Goal: Task Accomplishment & Management: Manage account settings

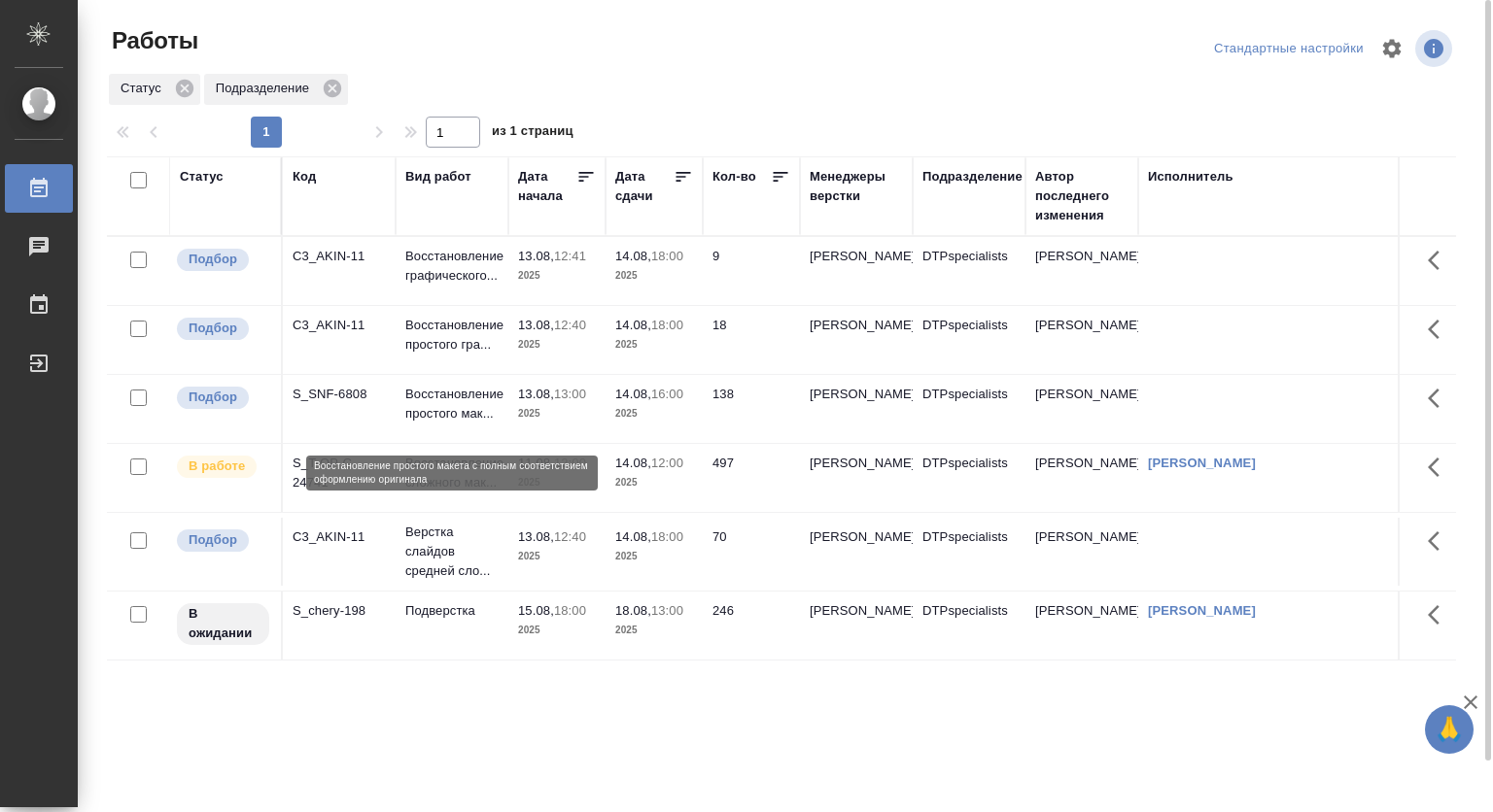
click at [463, 411] on p "Восстановление простого мак..." at bounding box center [452, 405] width 93 height 39
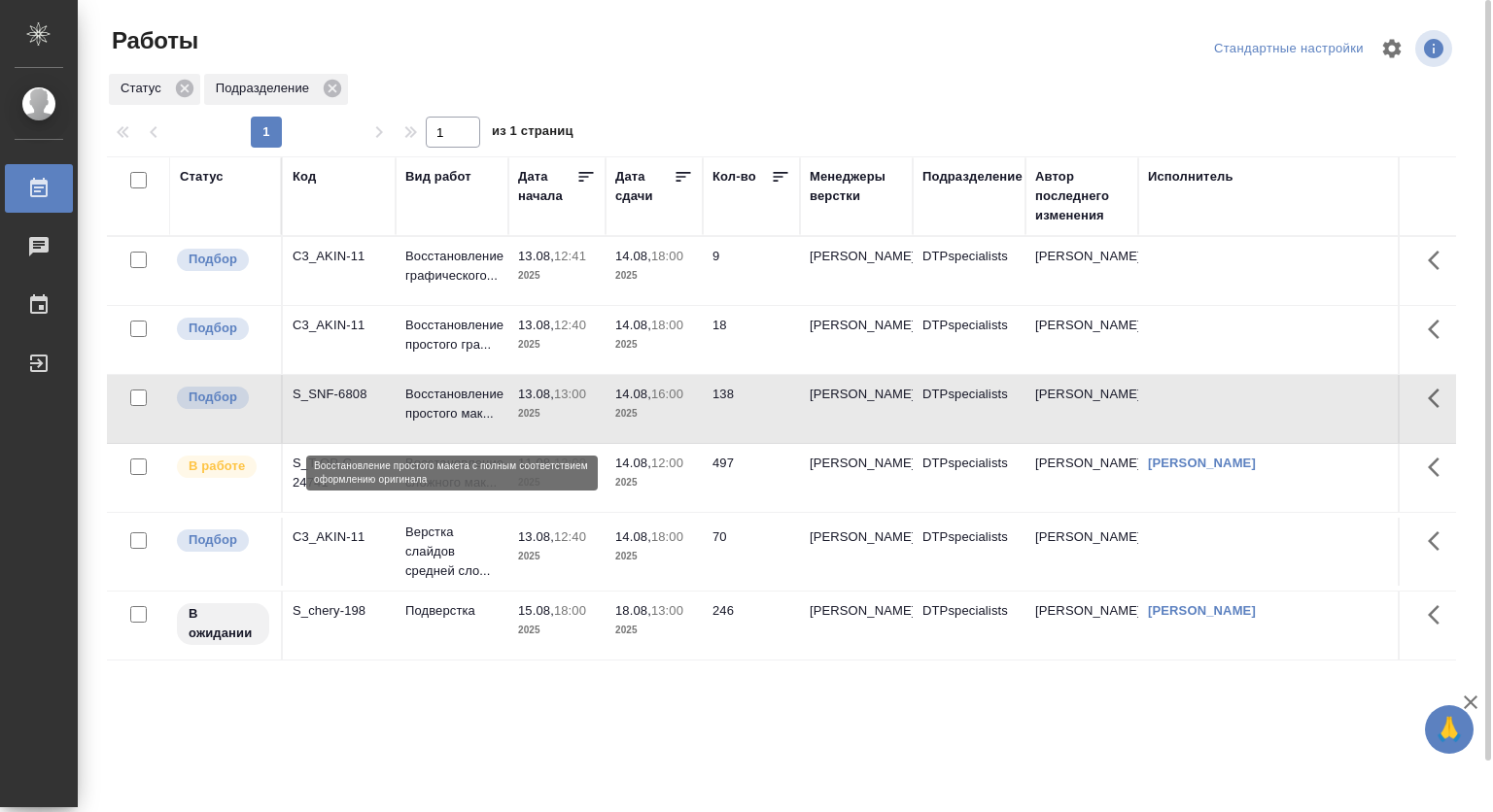
click at [463, 411] on p "Восстановление простого мак..." at bounding box center [452, 405] width 93 height 39
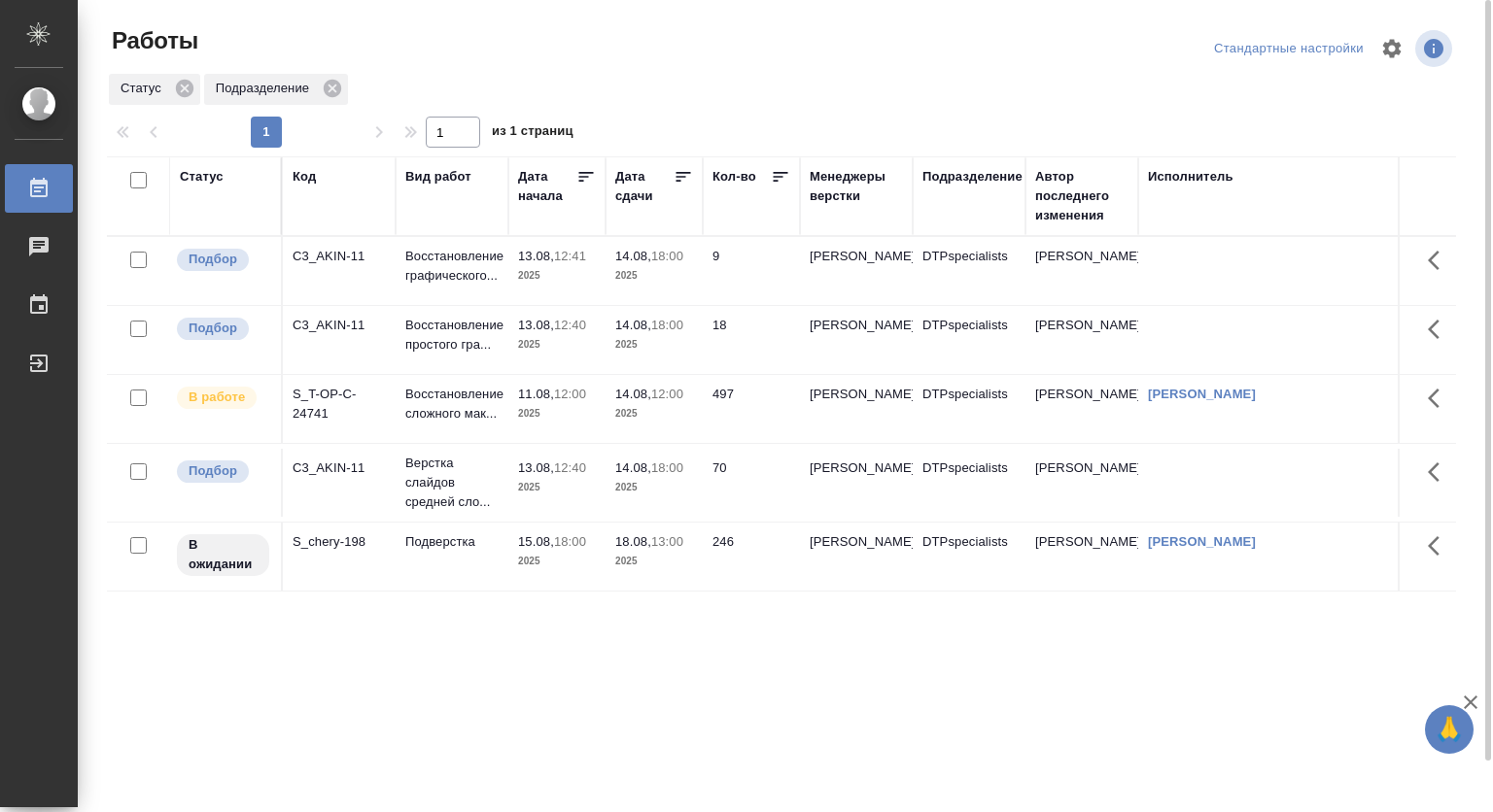
click at [1190, 81] on div "Статус Подразделение" at bounding box center [781, 90] width 1349 height 35
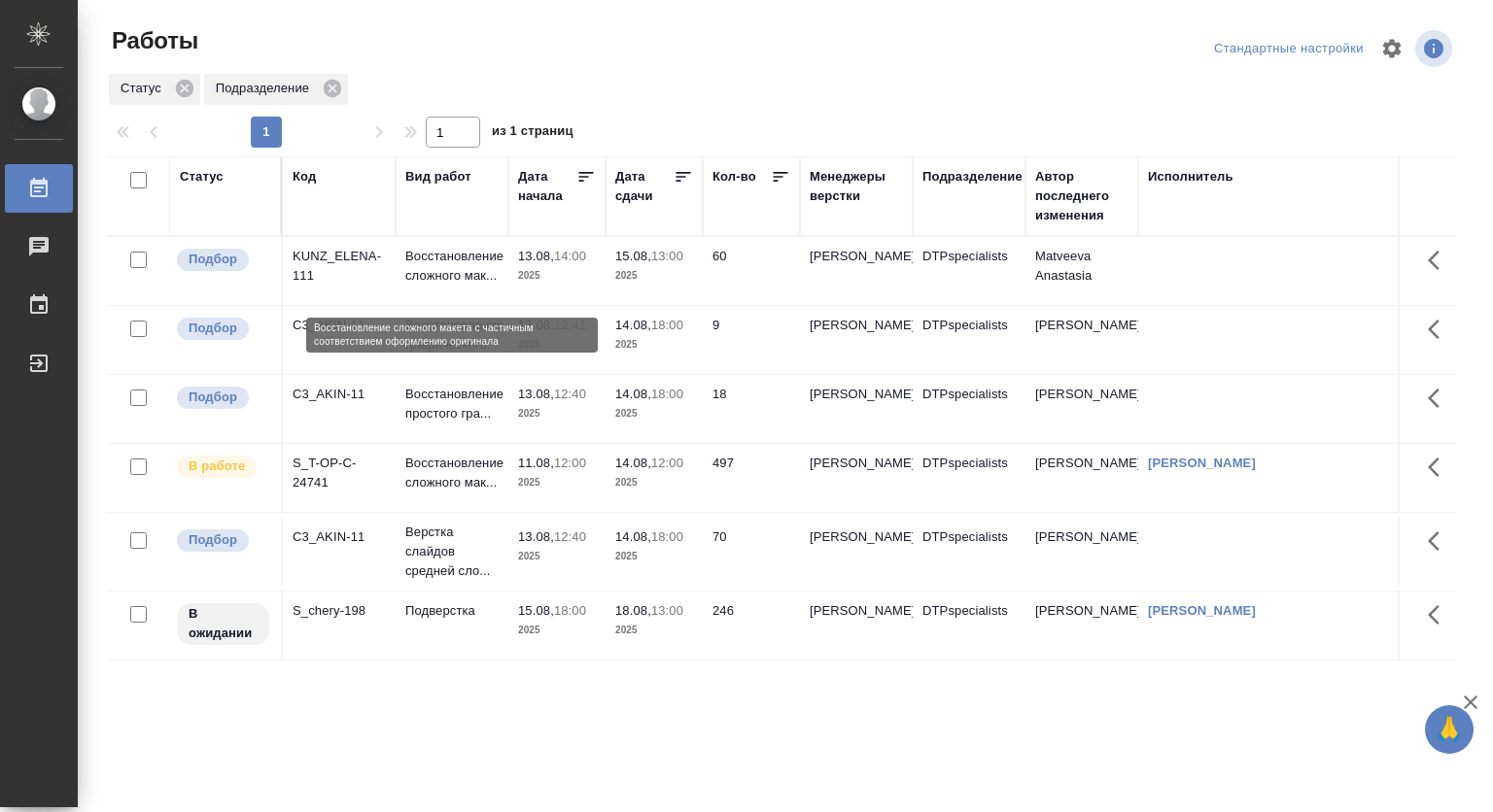
click at [472, 270] on p "Восстановление сложного мак..." at bounding box center [452, 266] width 93 height 39
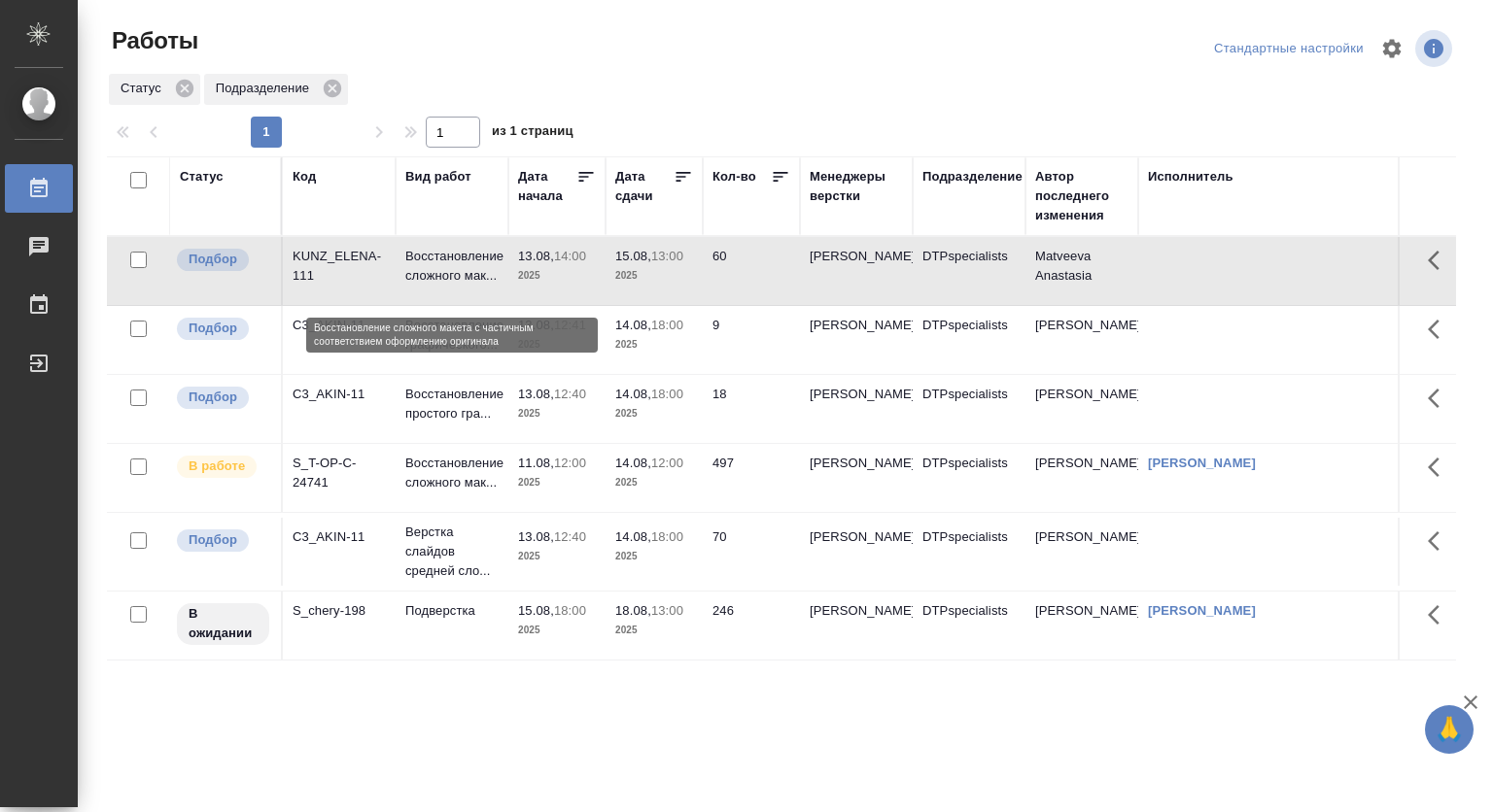
click at [472, 270] on p "Восстановление сложного мак..." at bounding box center [452, 266] width 93 height 39
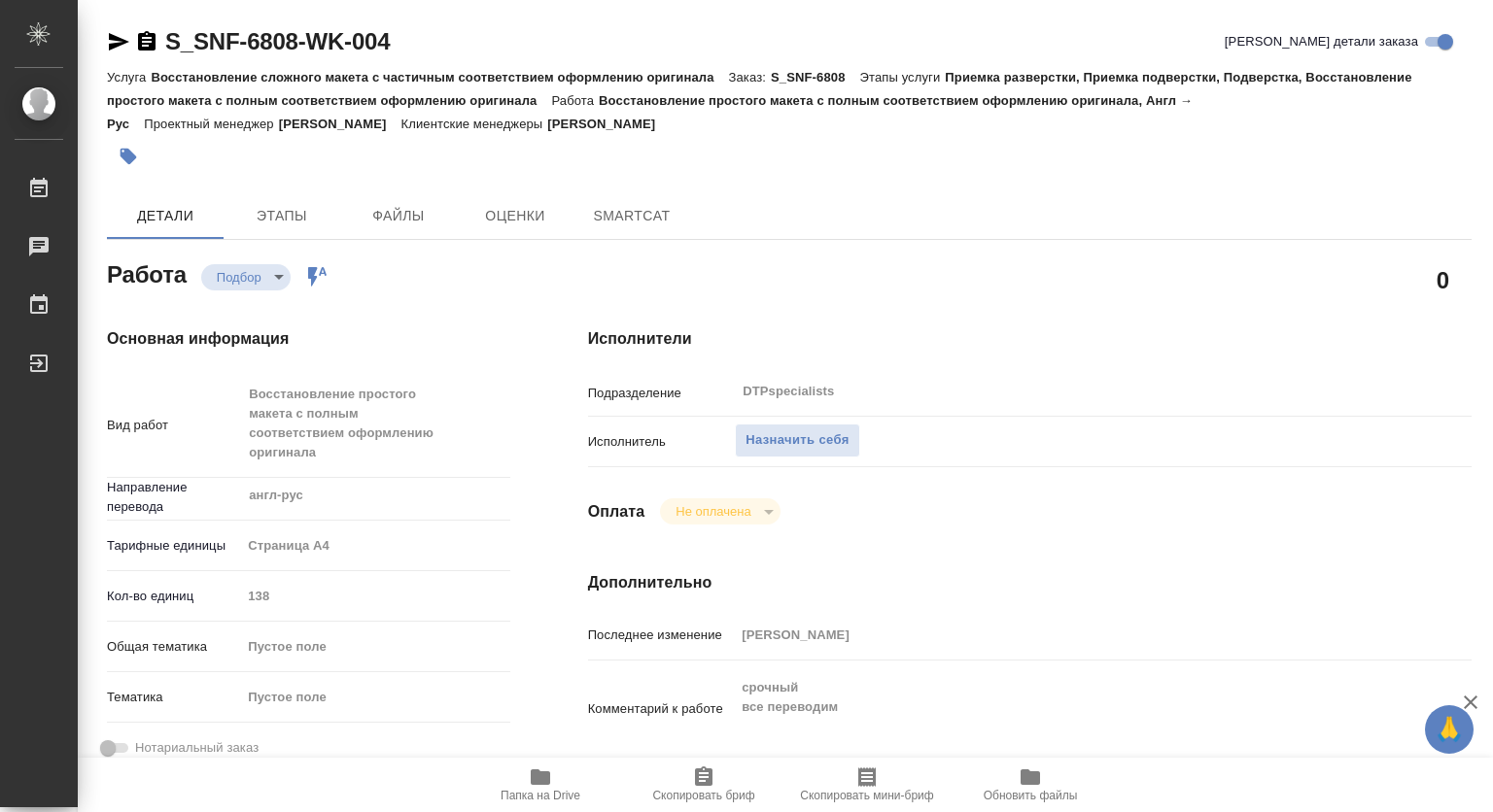
type textarea "x"
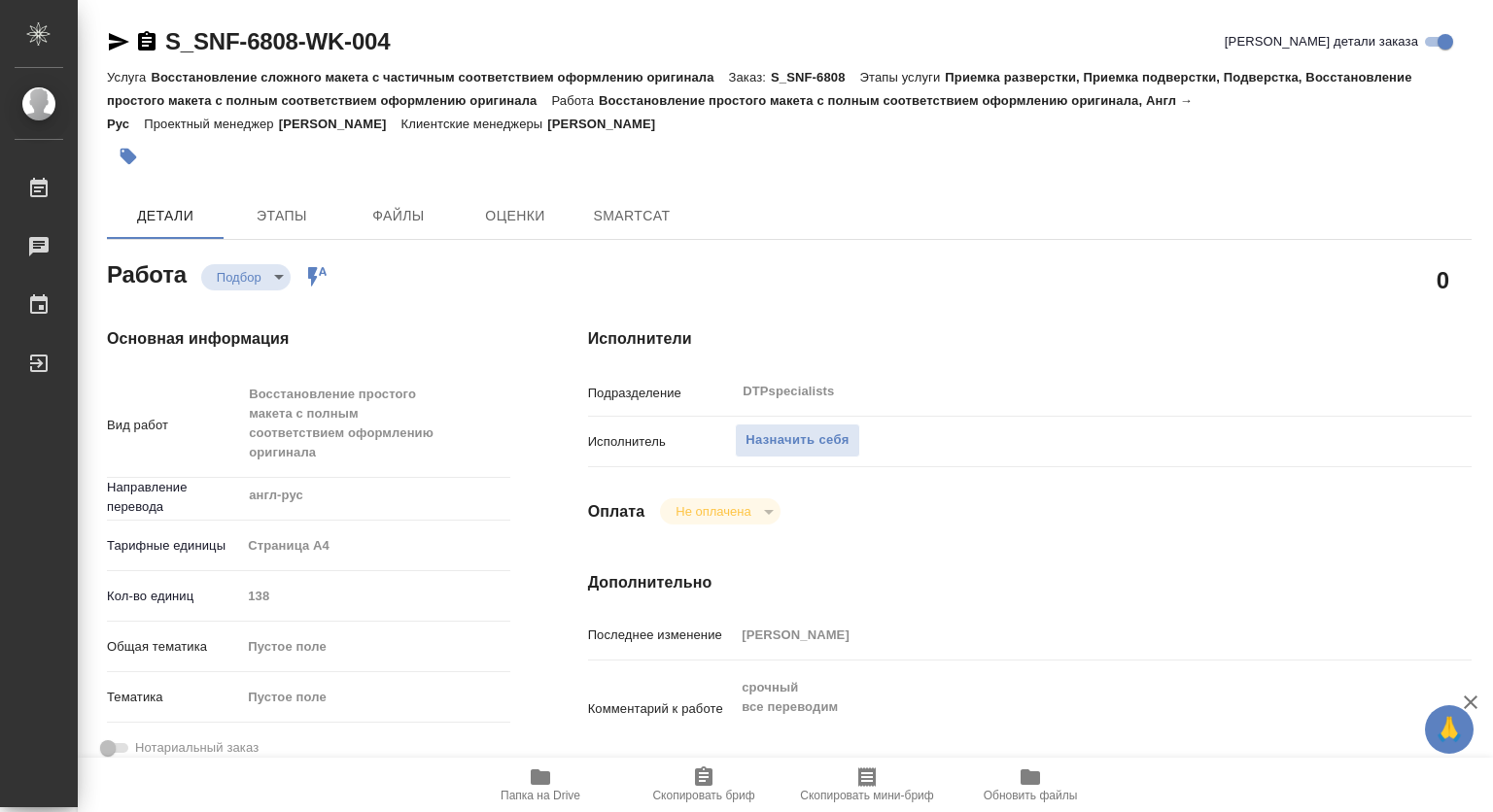
type textarea "x"
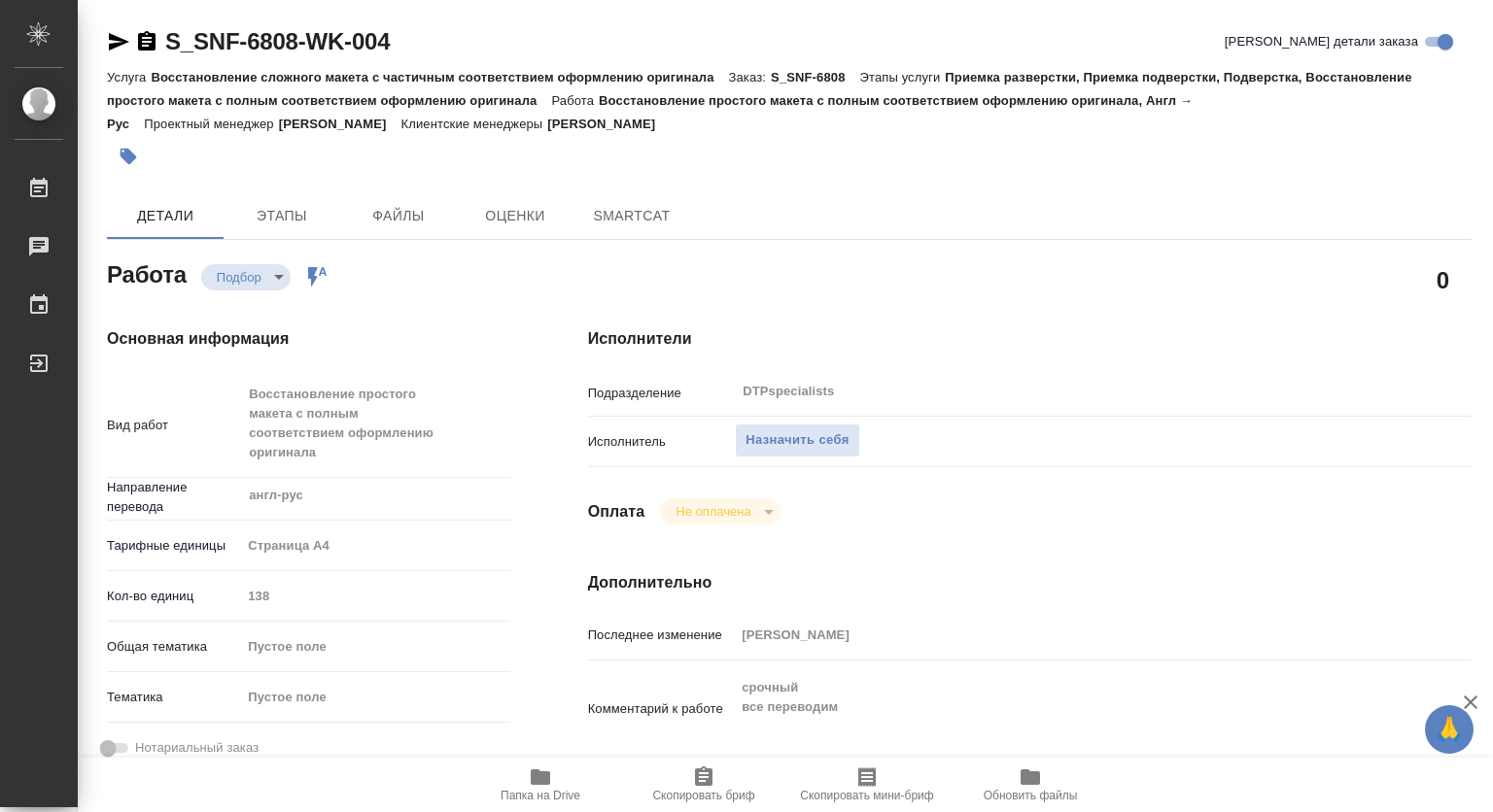
type textarea "x"
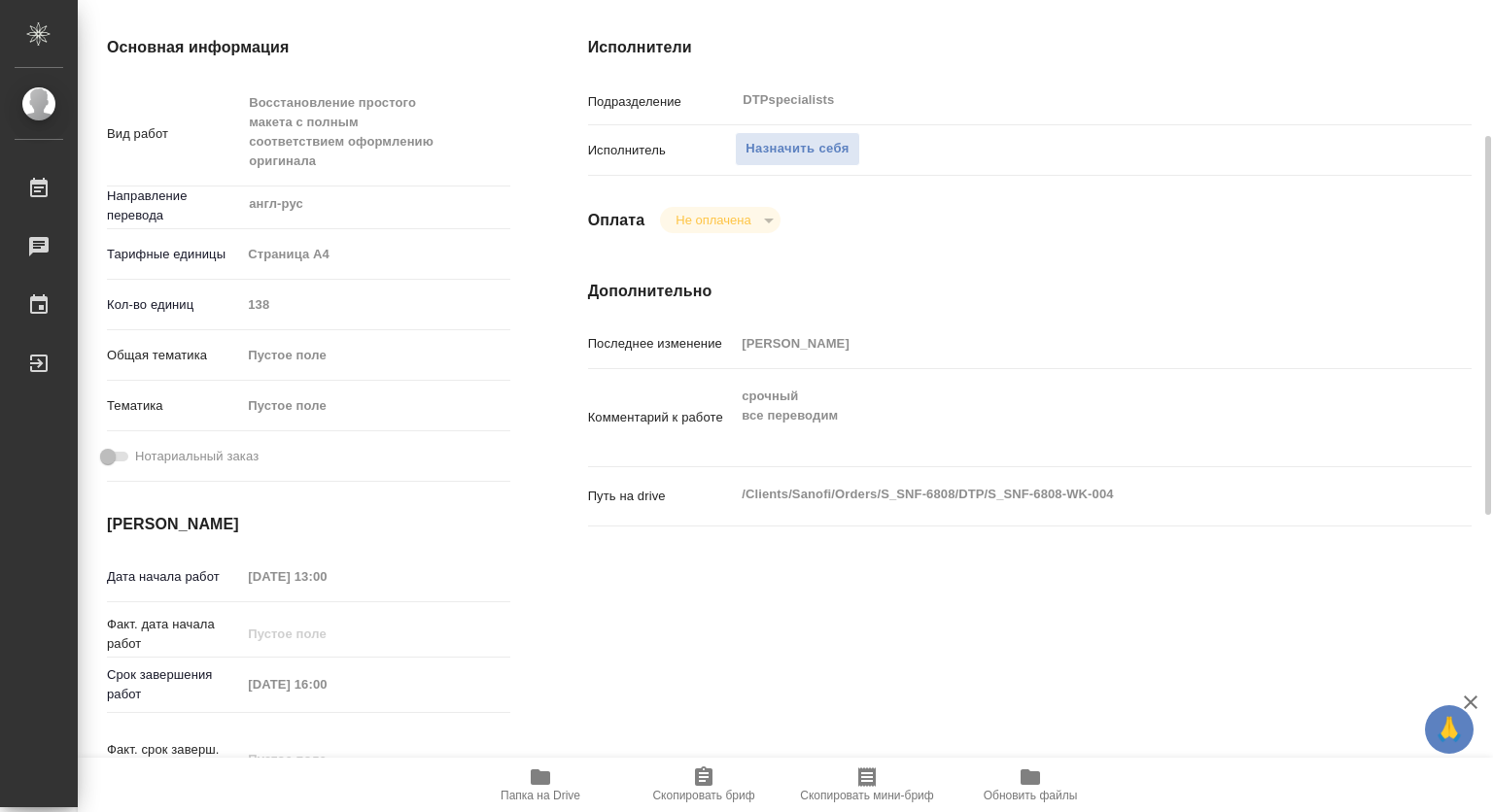
scroll to position [389, 0]
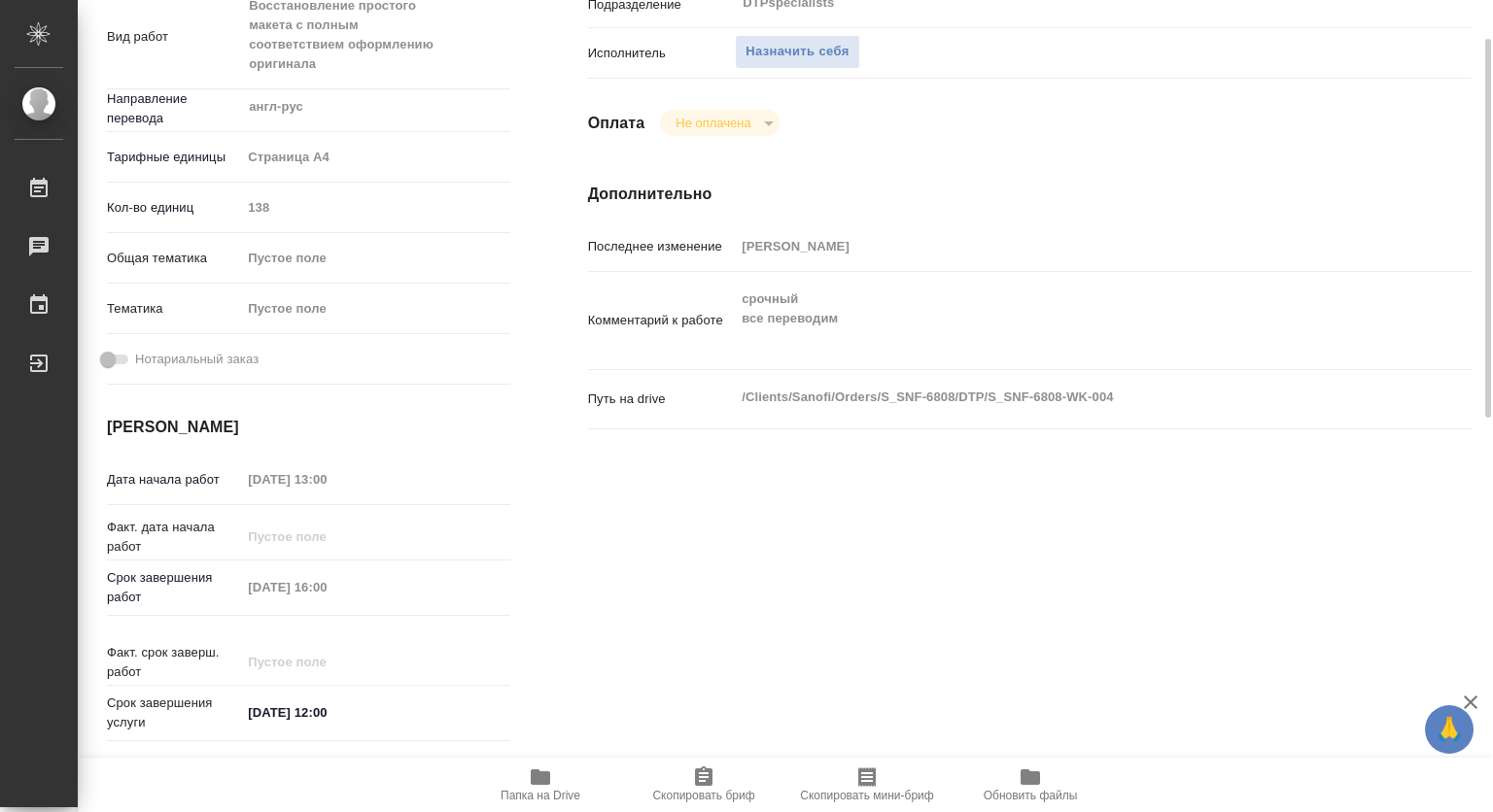
type textarea "x"
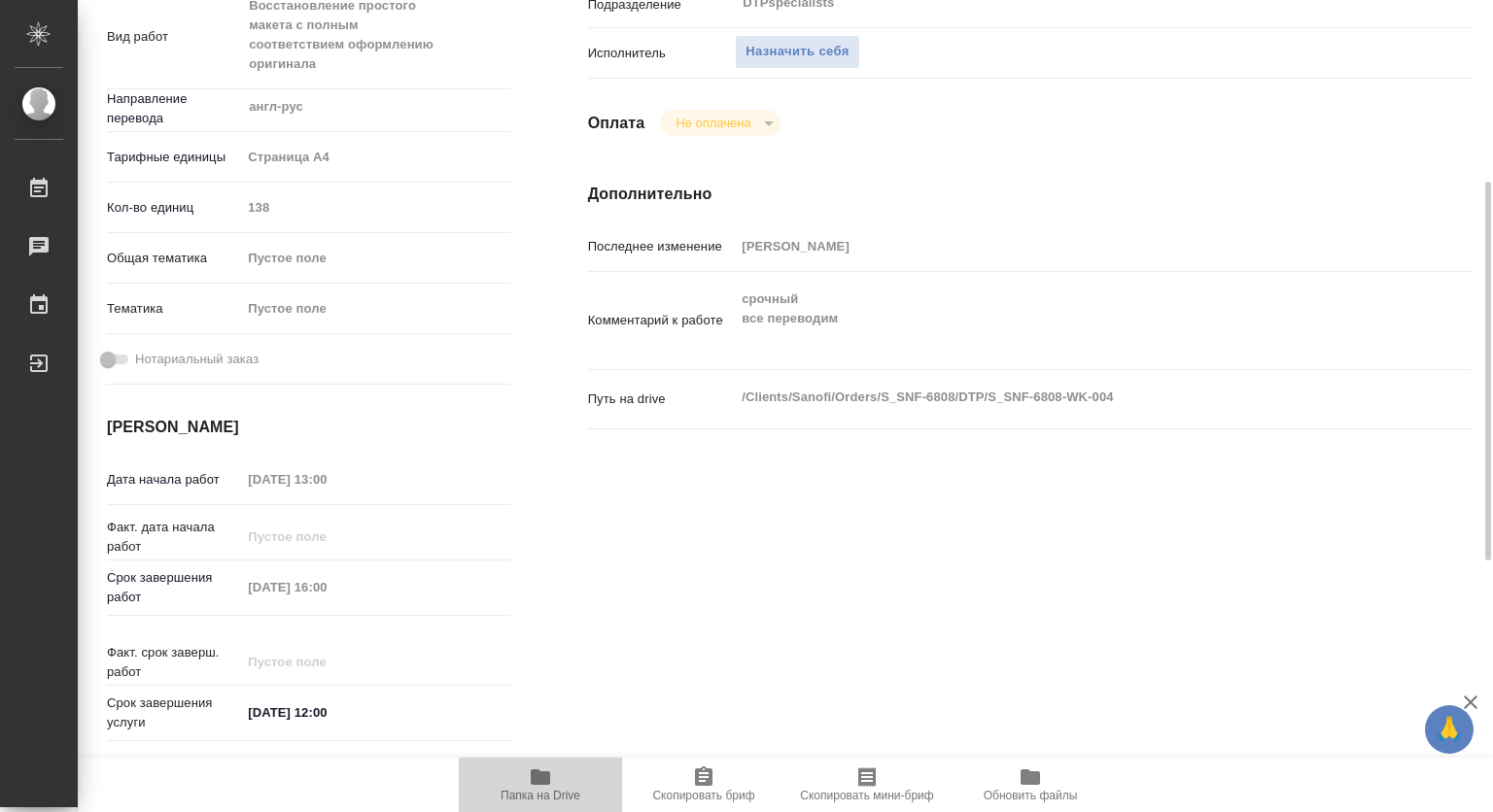
click at [549, 778] on icon "button" at bounding box center [541, 777] width 20 height 16
type textarea "x"
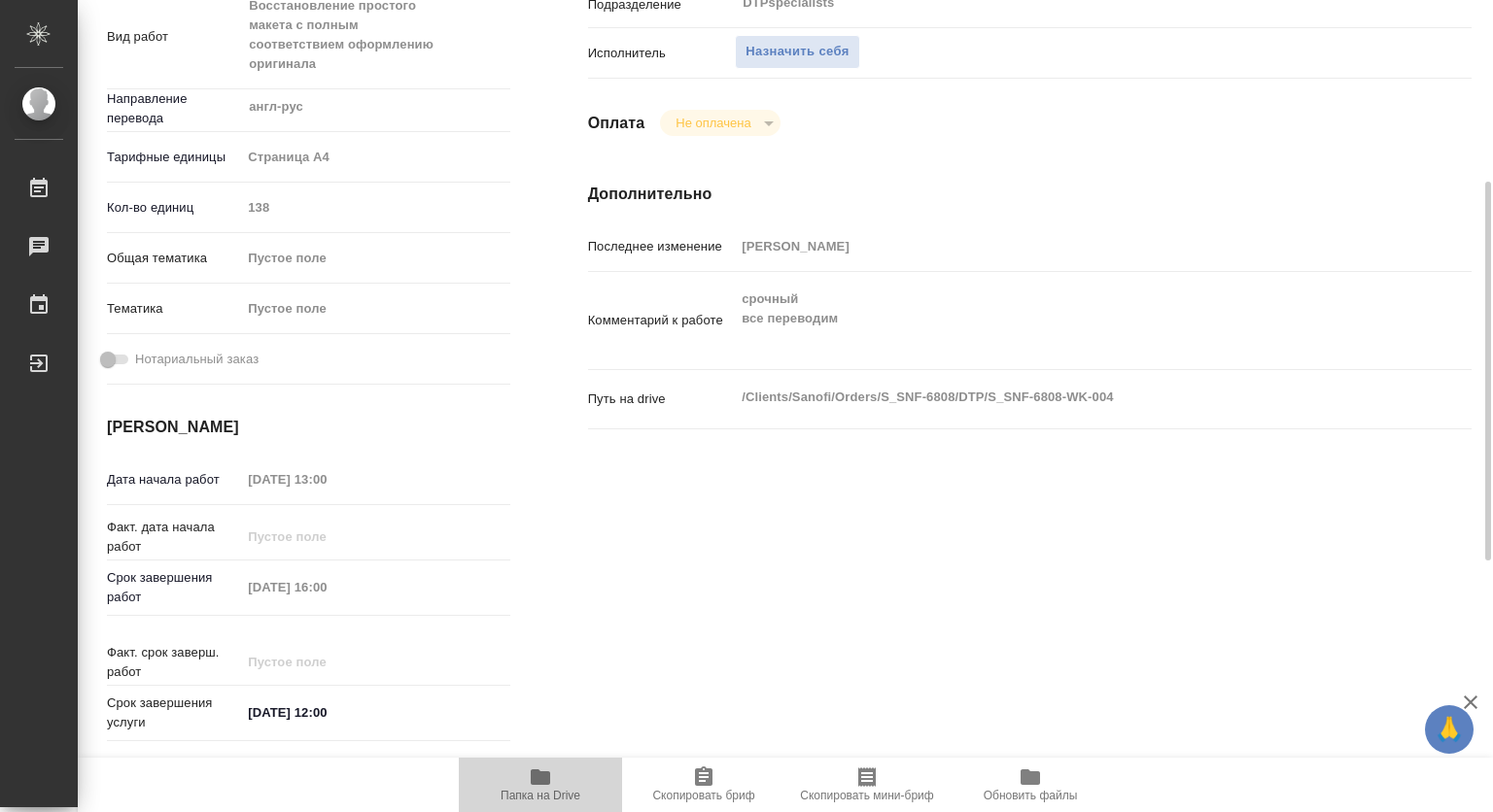
type textarea "x"
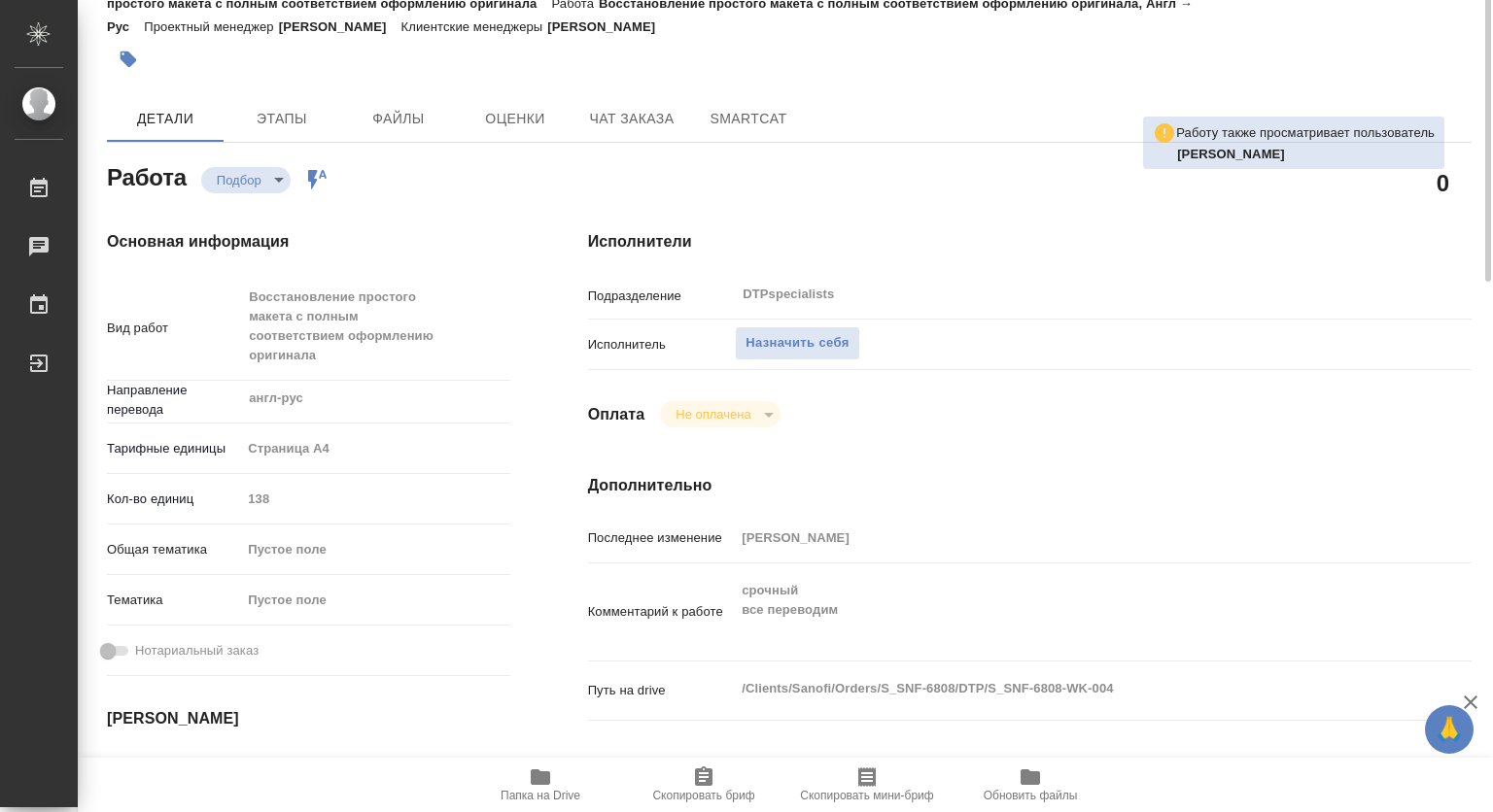
scroll to position [0, 0]
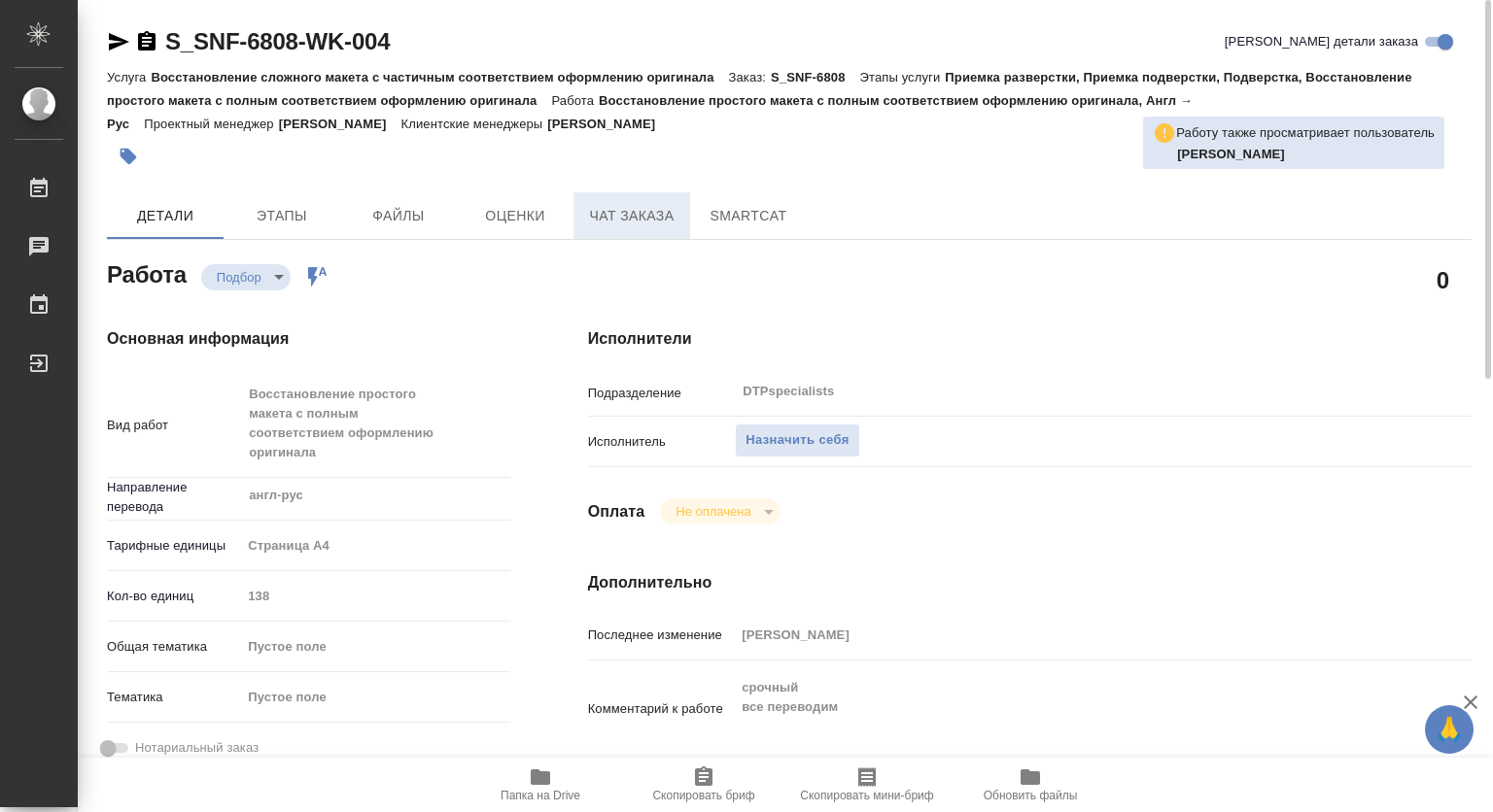
click at [626, 206] on span "Чат заказа" at bounding box center [631, 216] width 93 height 24
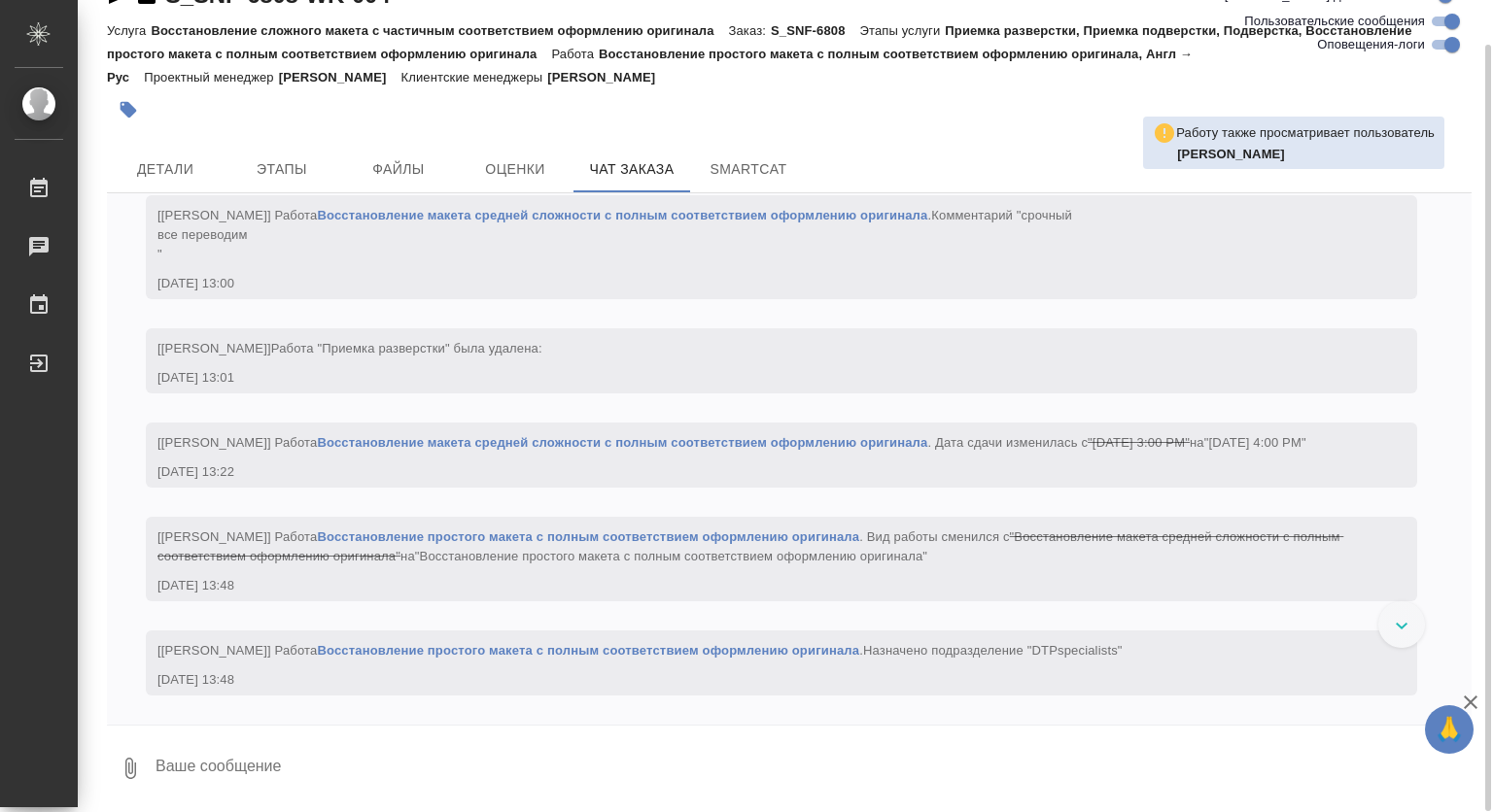
scroll to position [3602, 0]
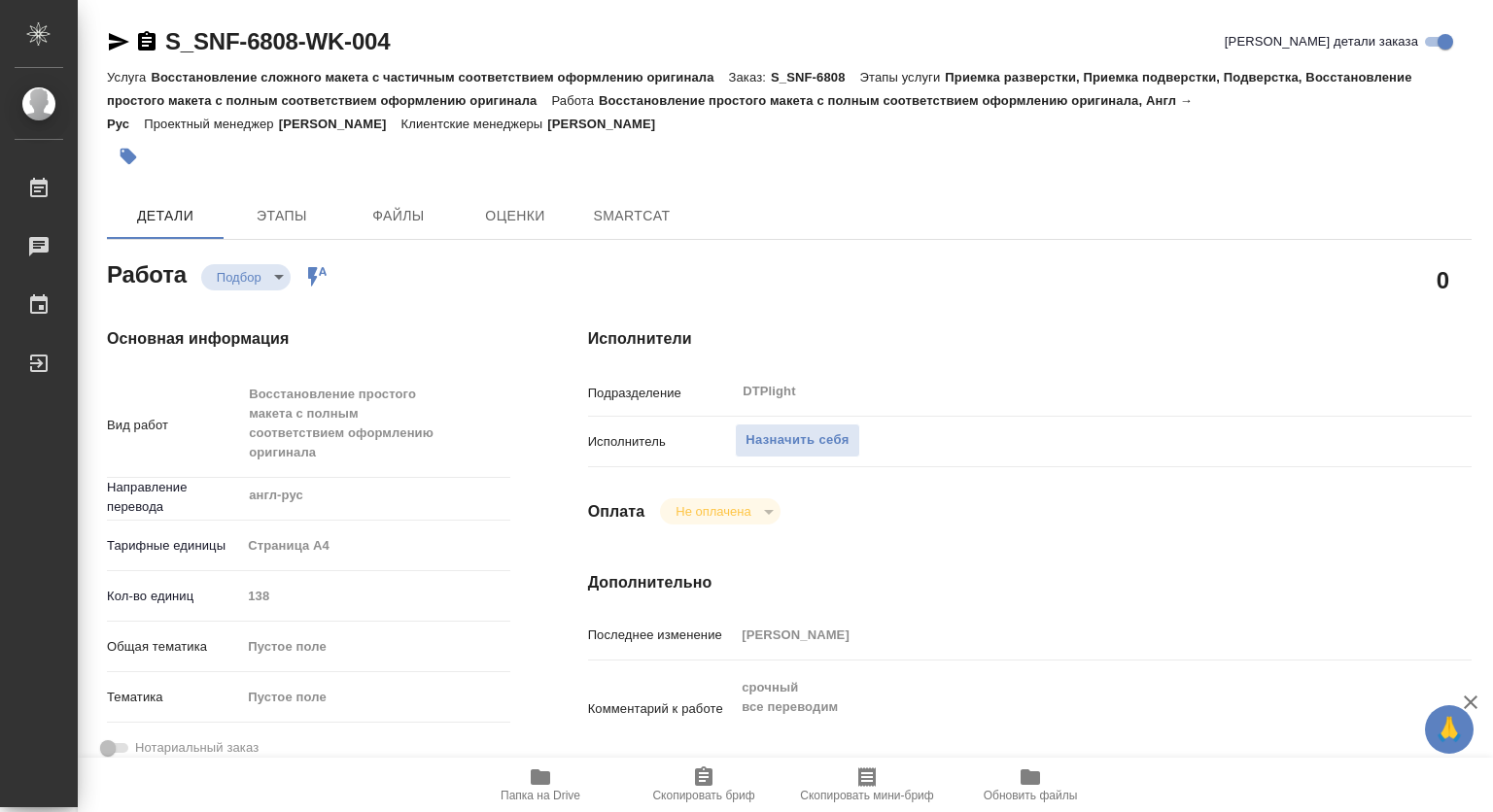
type textarea "x"
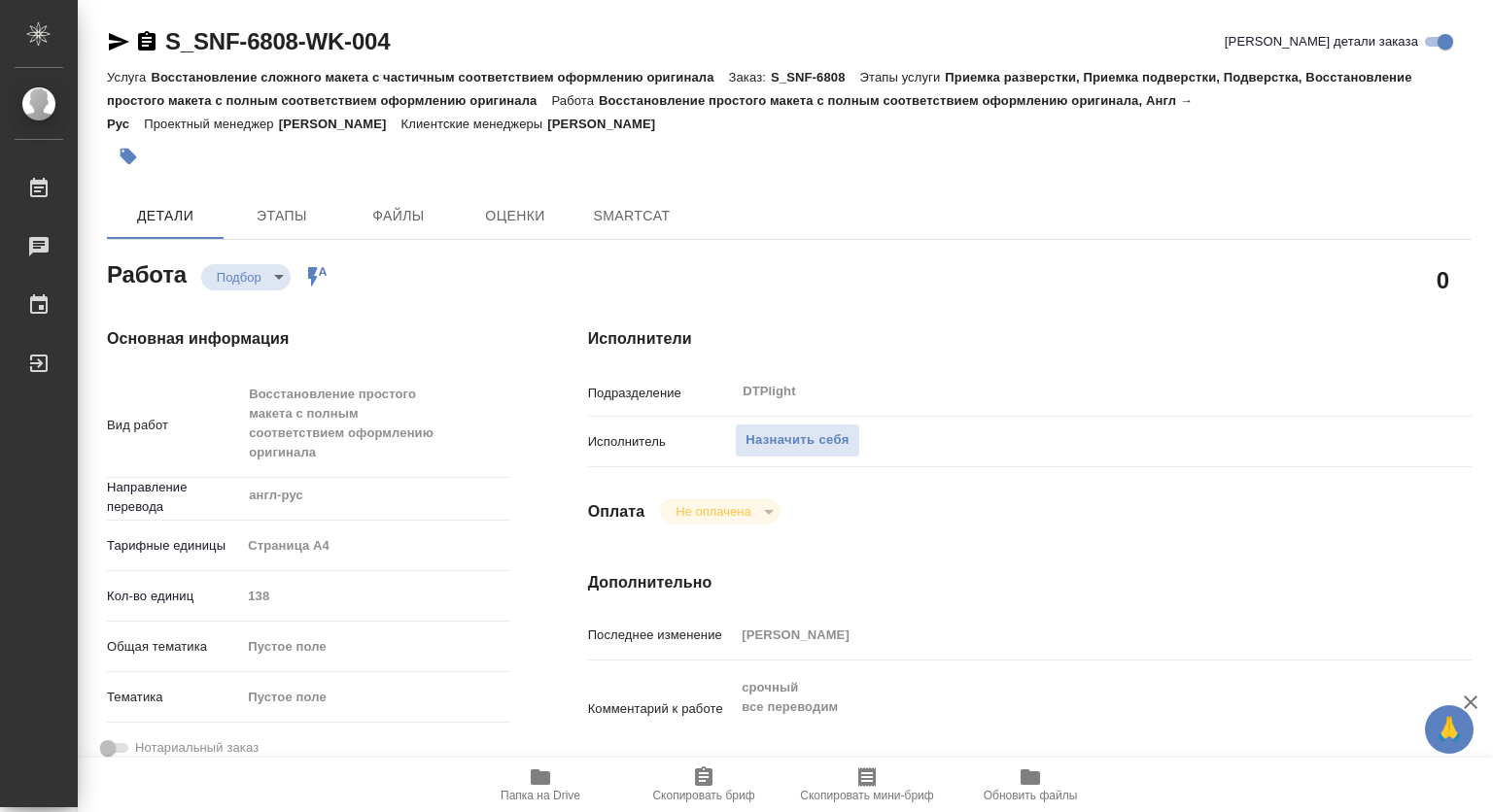
type textarea "x"
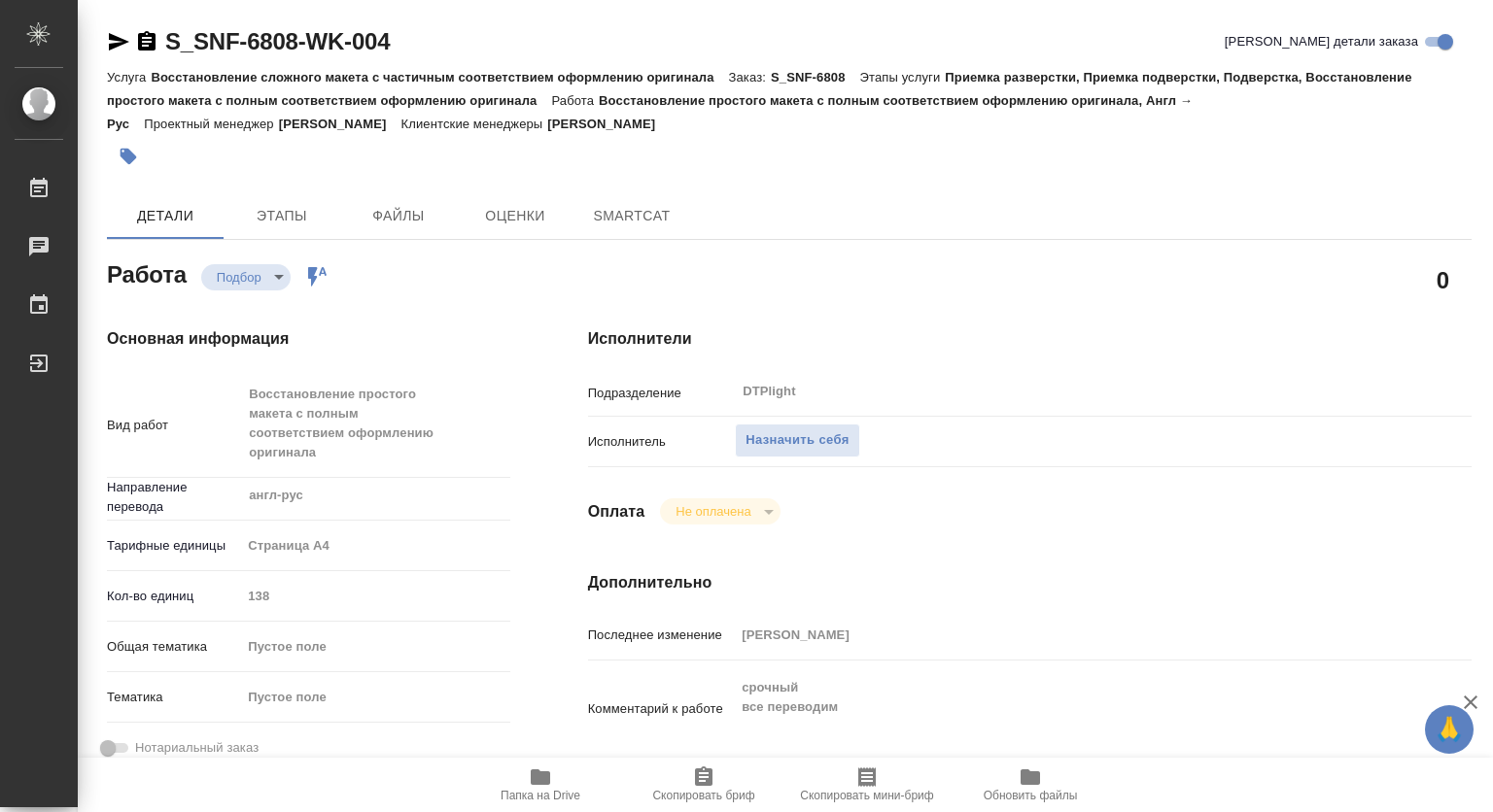
type textarea "x"
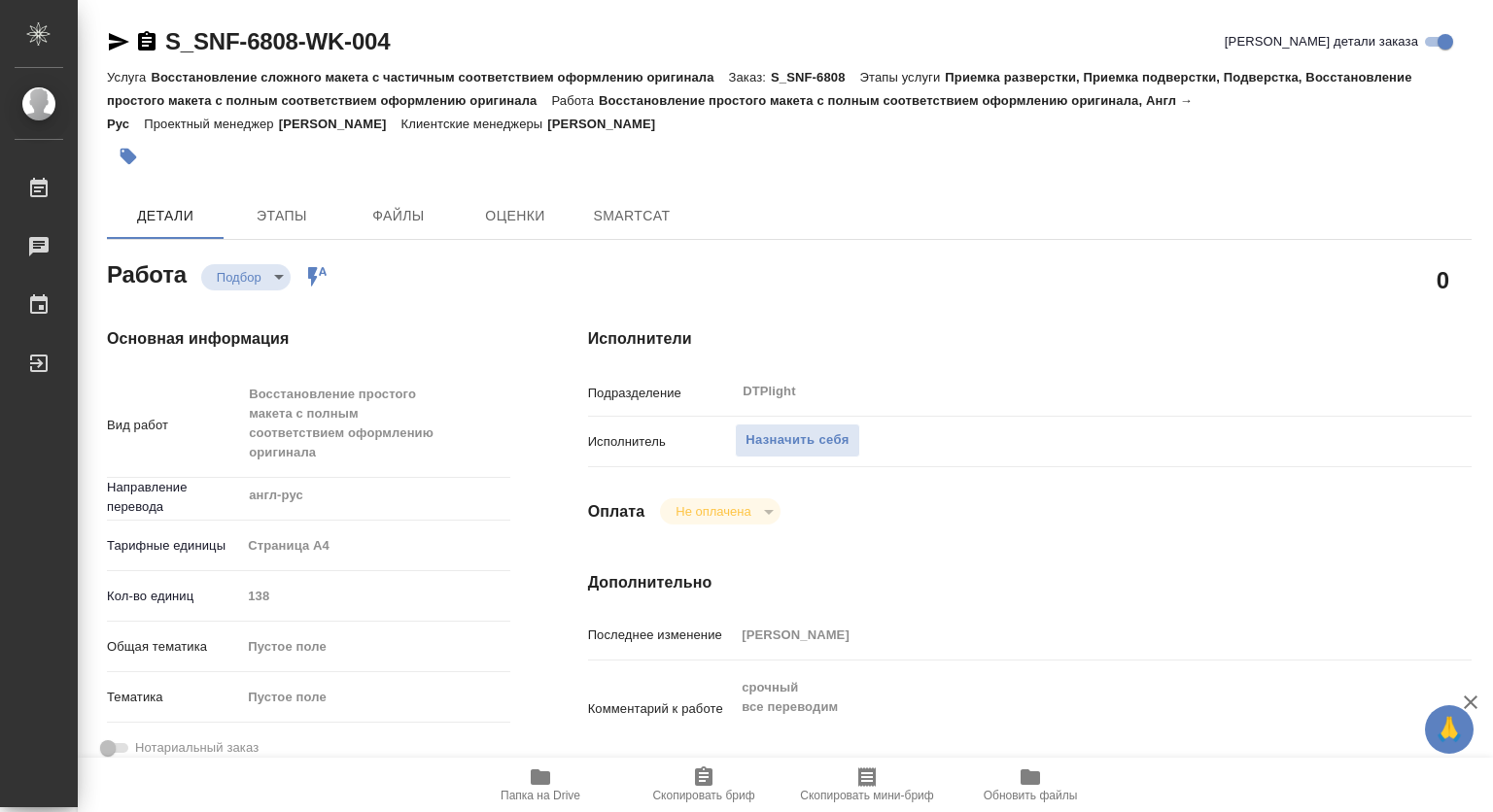
type textarea "x"
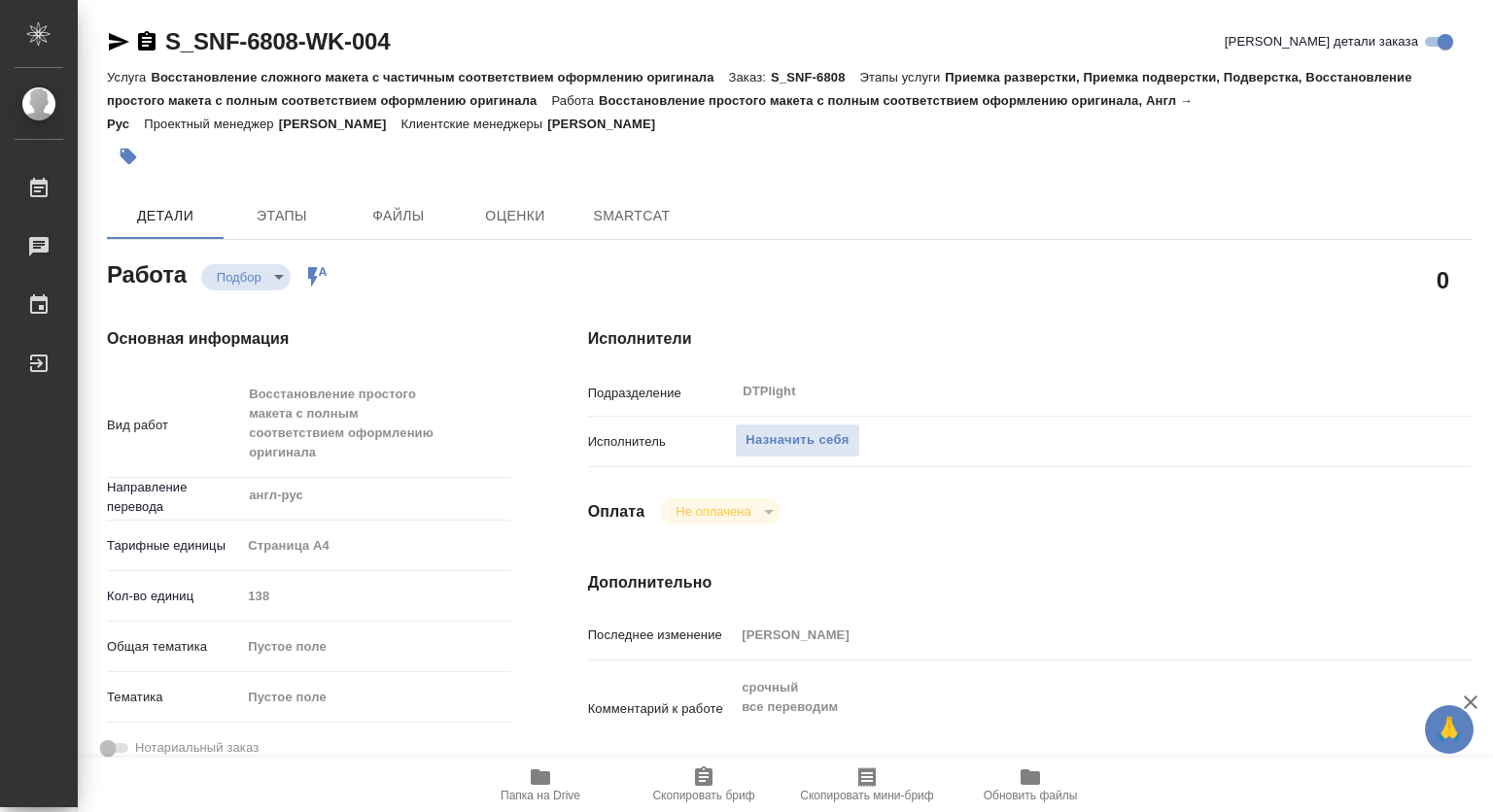
type textarea "x"
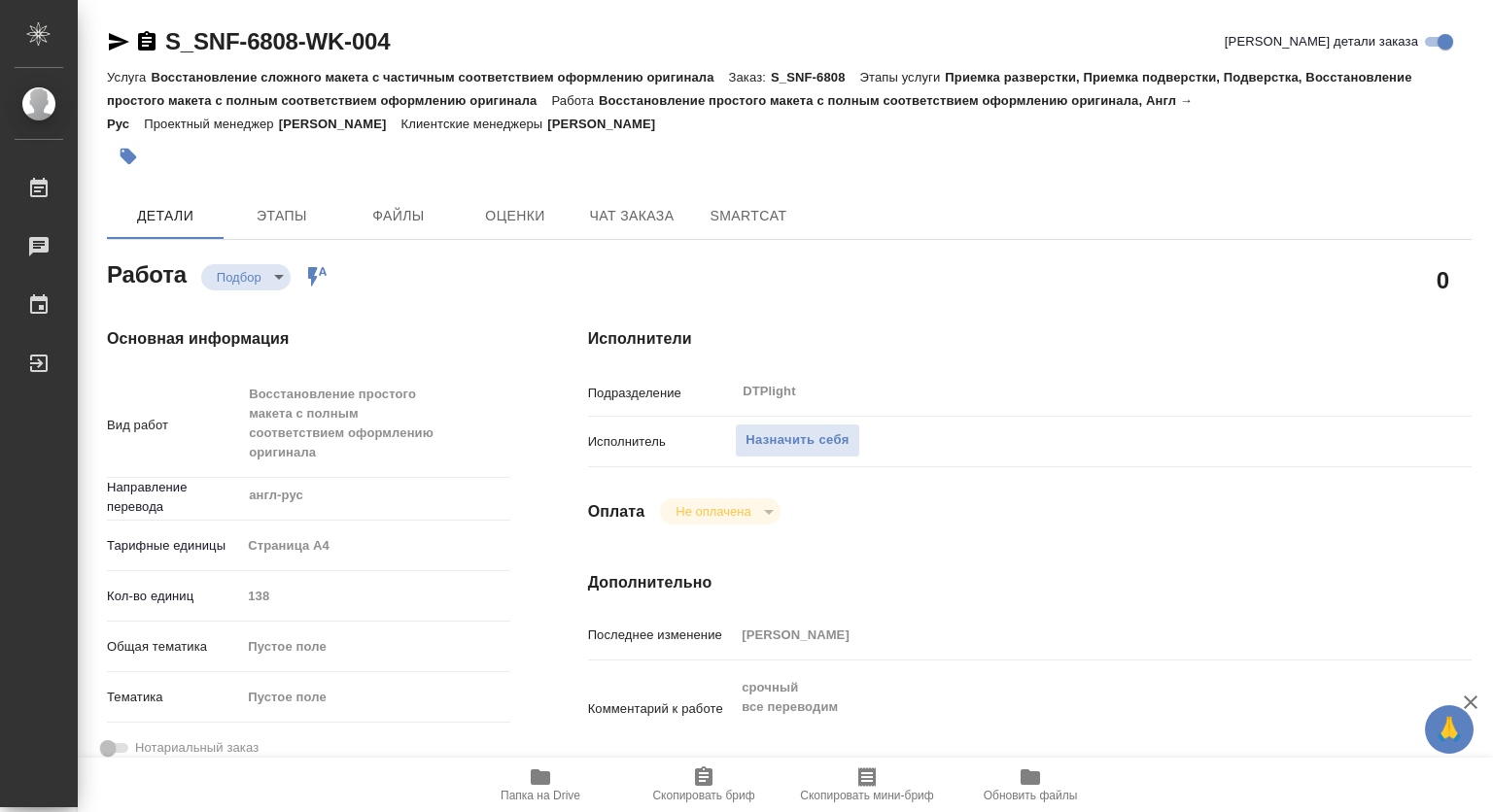
type textarea "x"
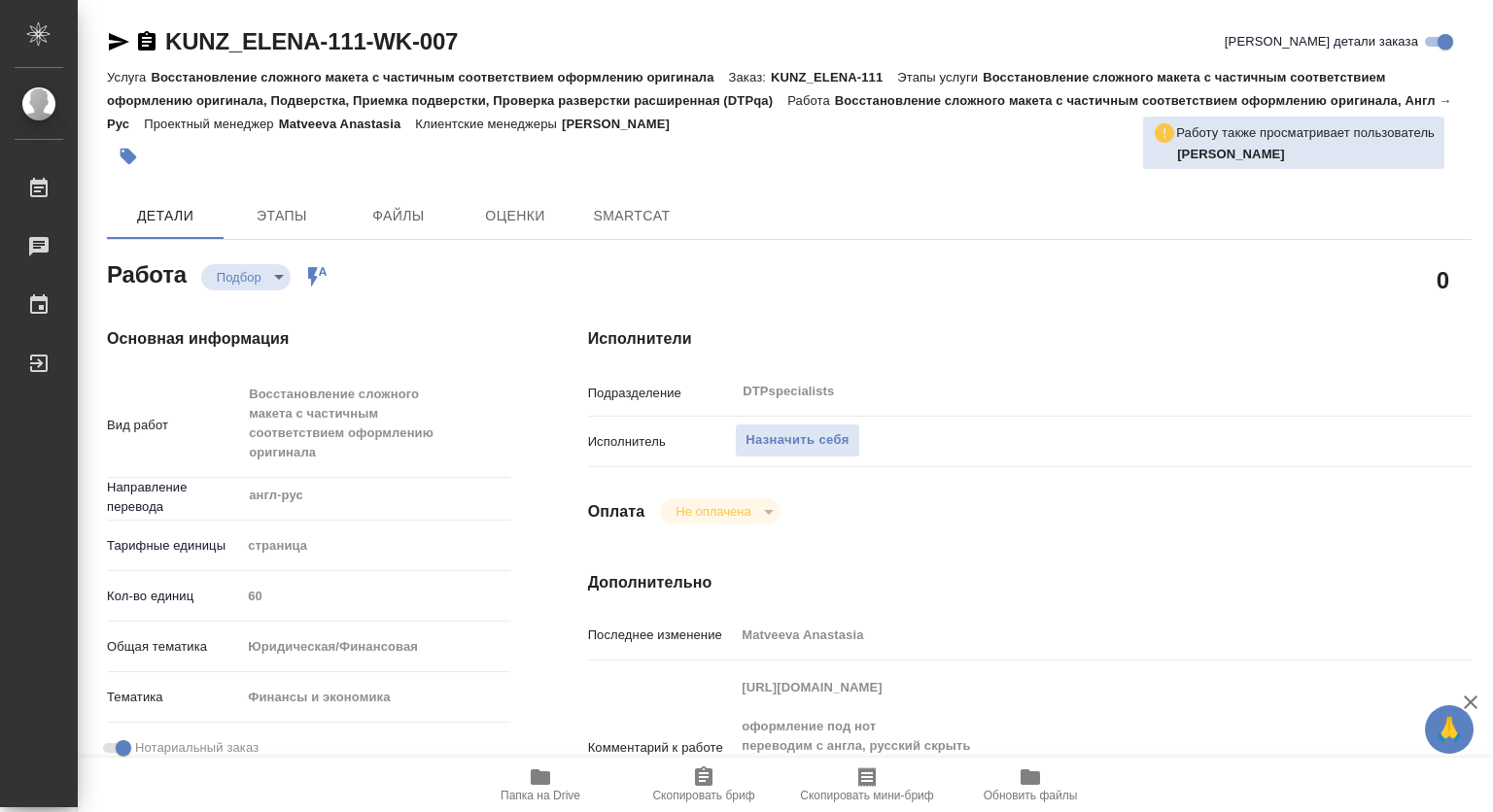
type textarea "x"
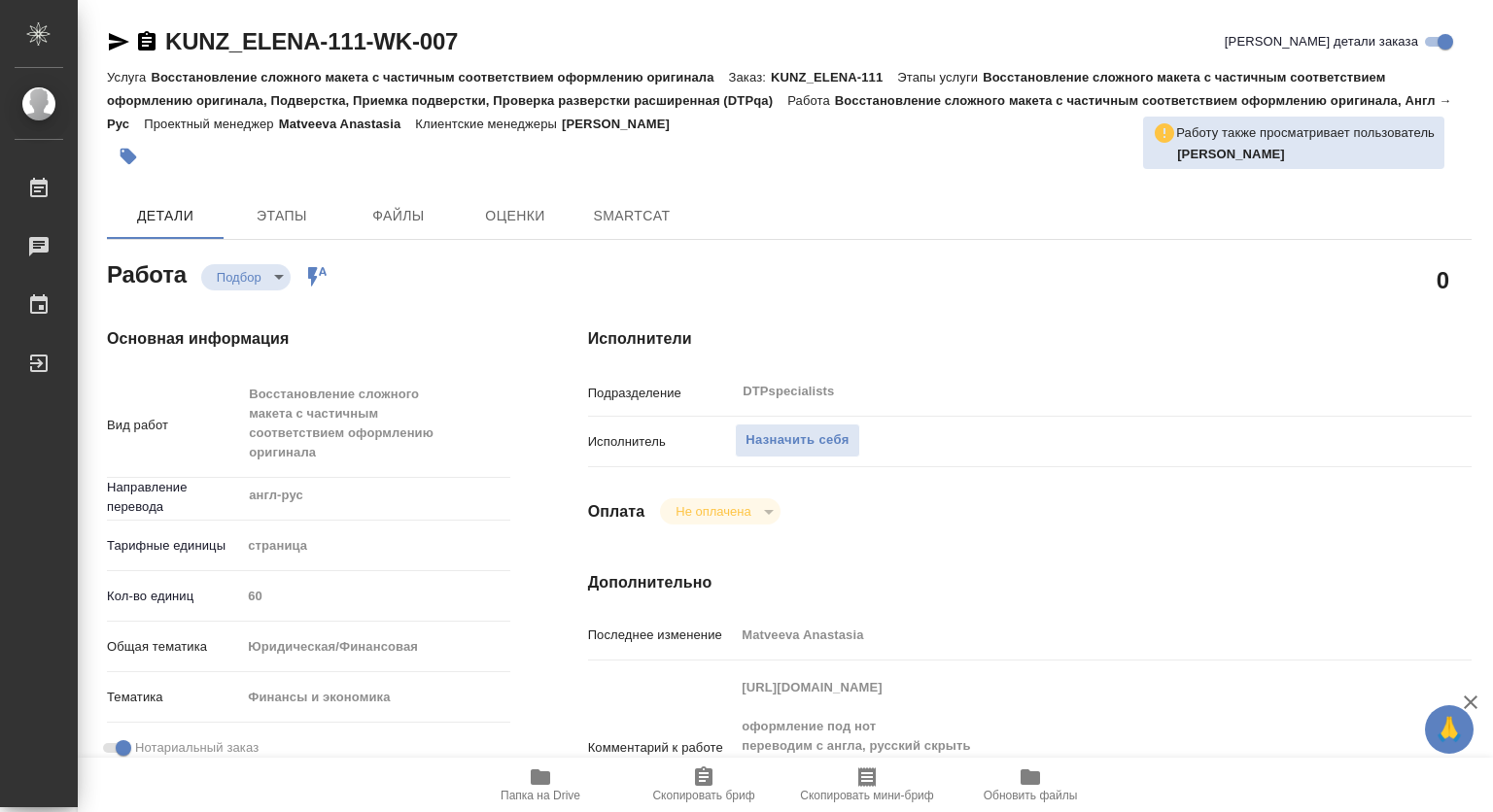
type textarea "x"
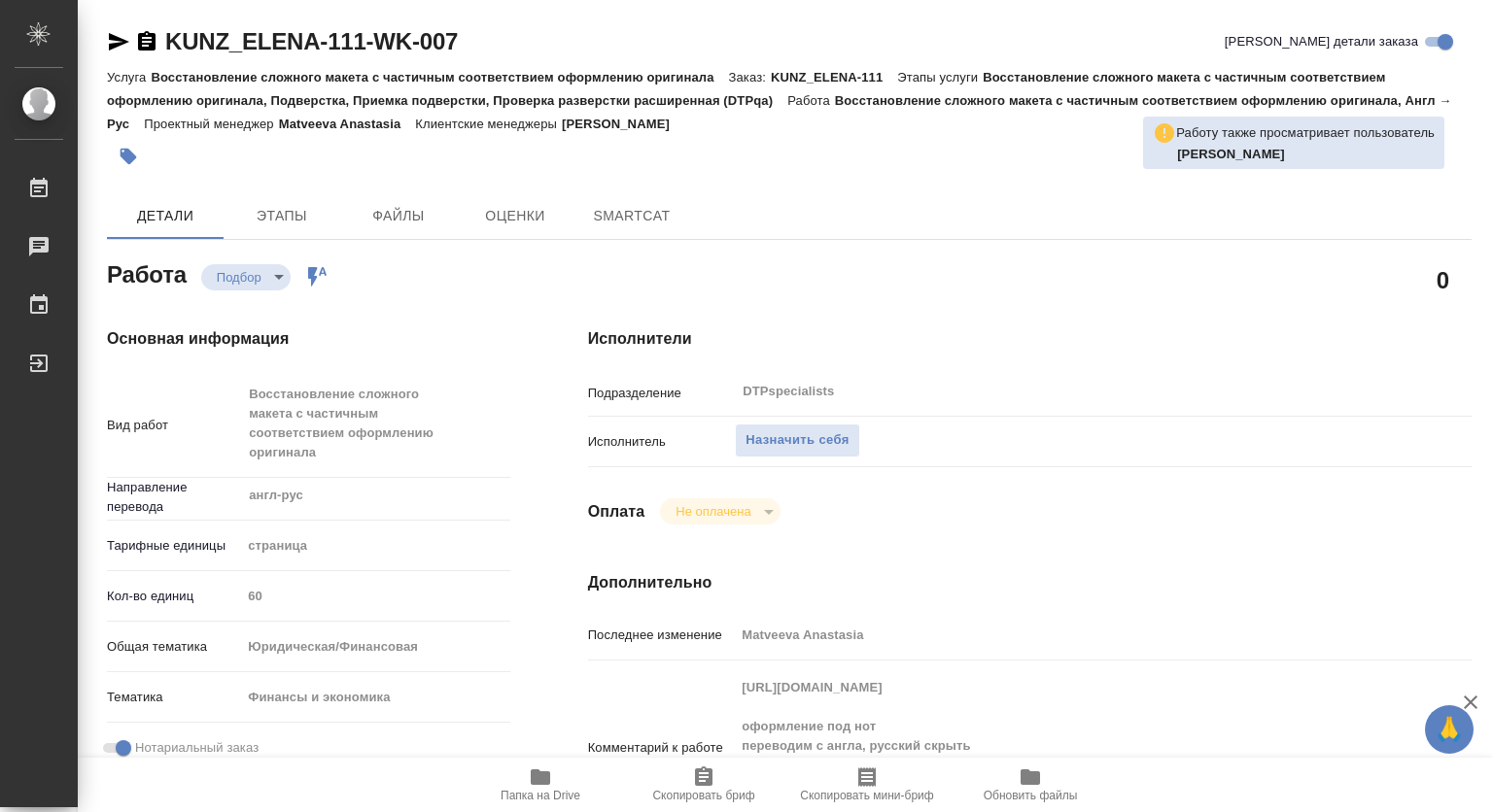
type textarea "x"
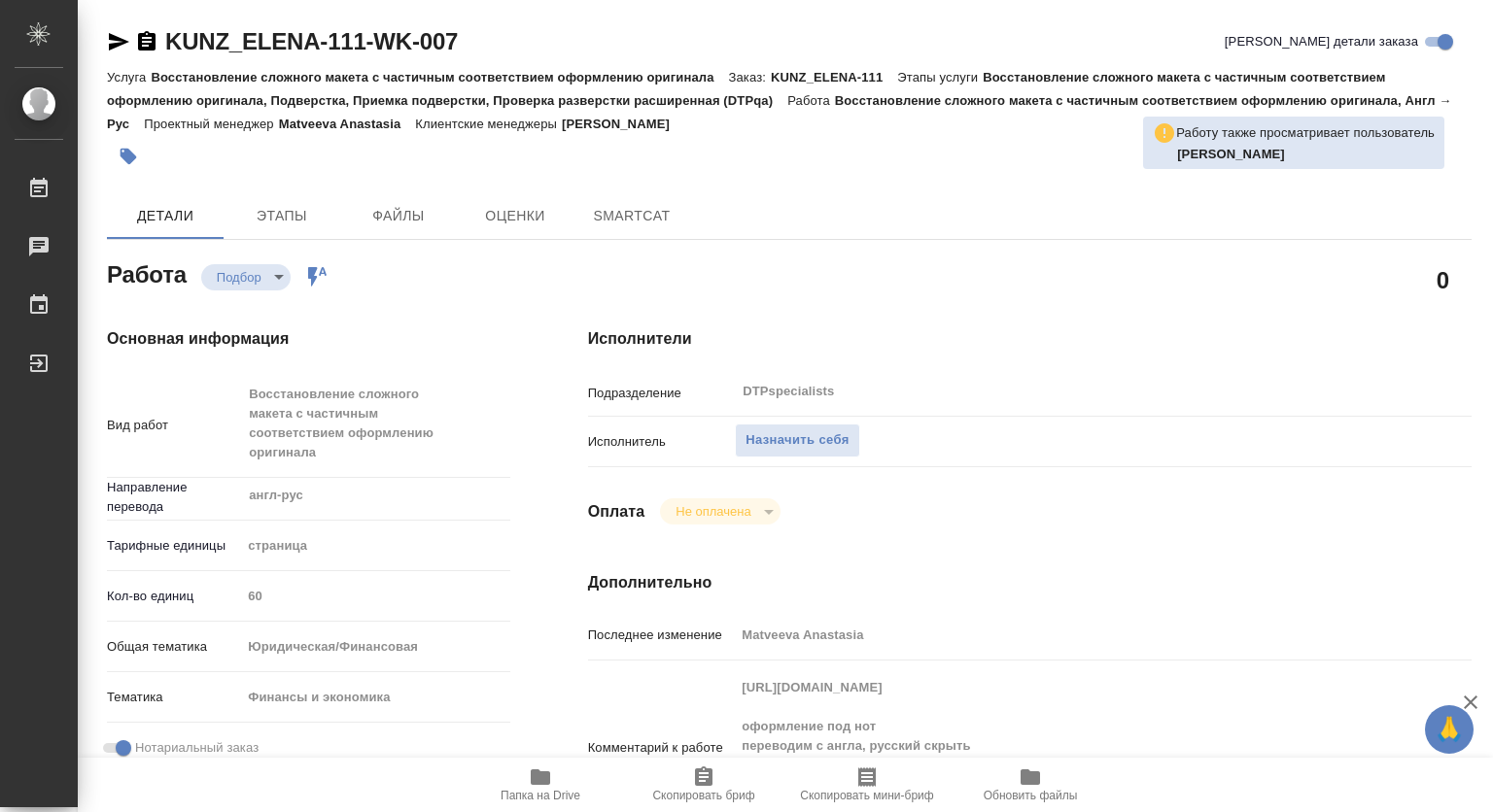
type textarea "x"
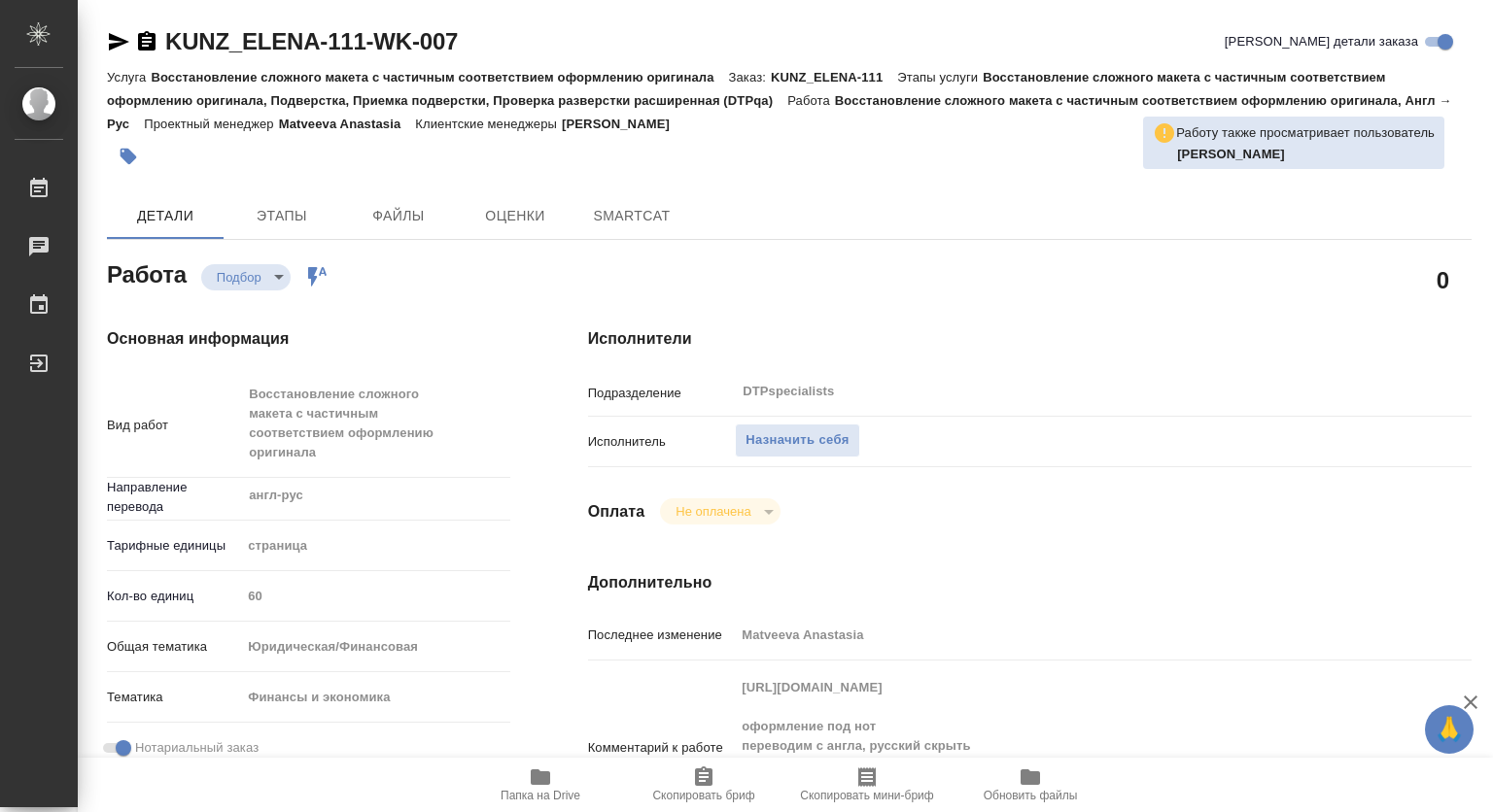
type textarea "x"
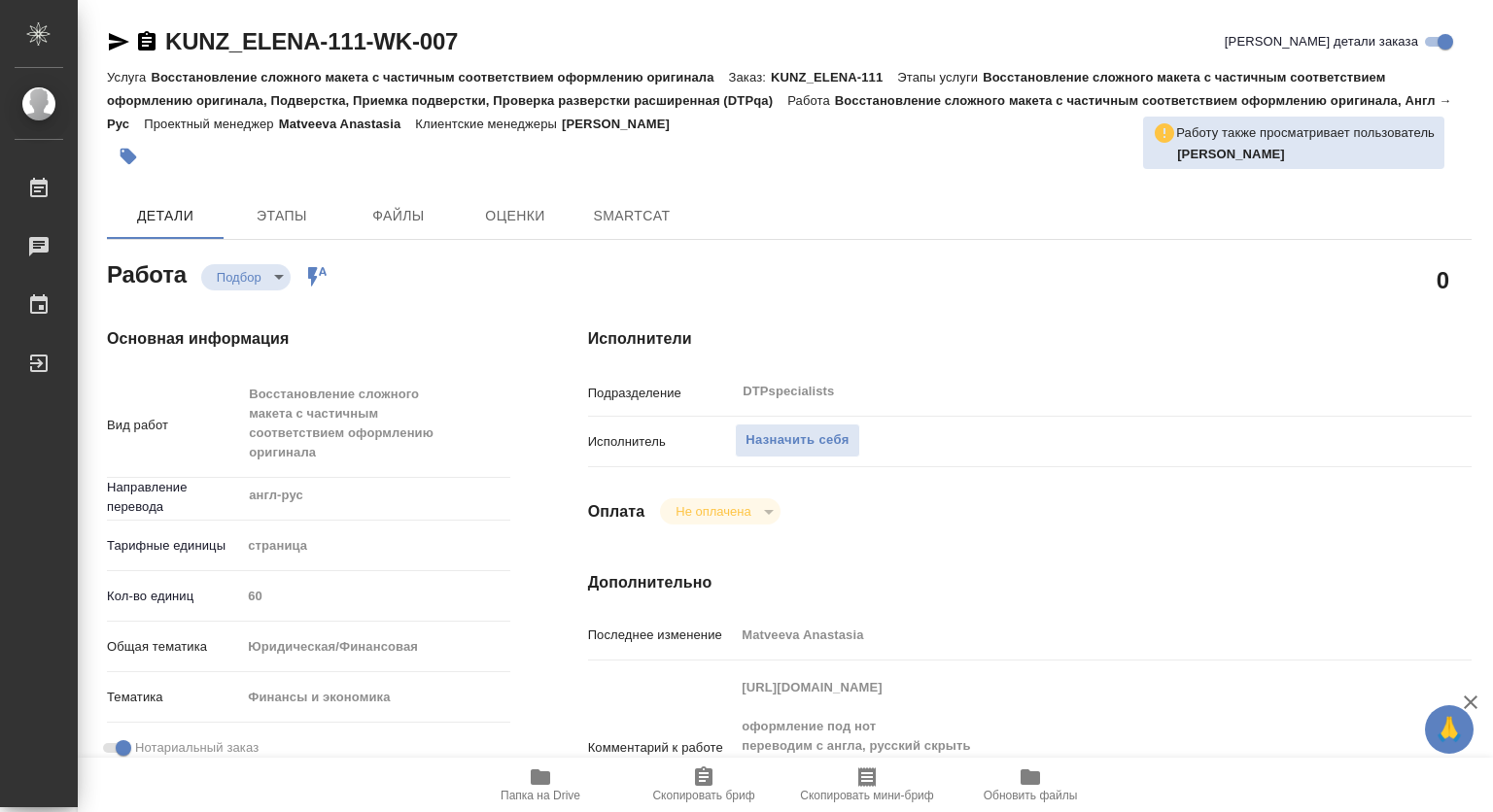
type textarea "x"
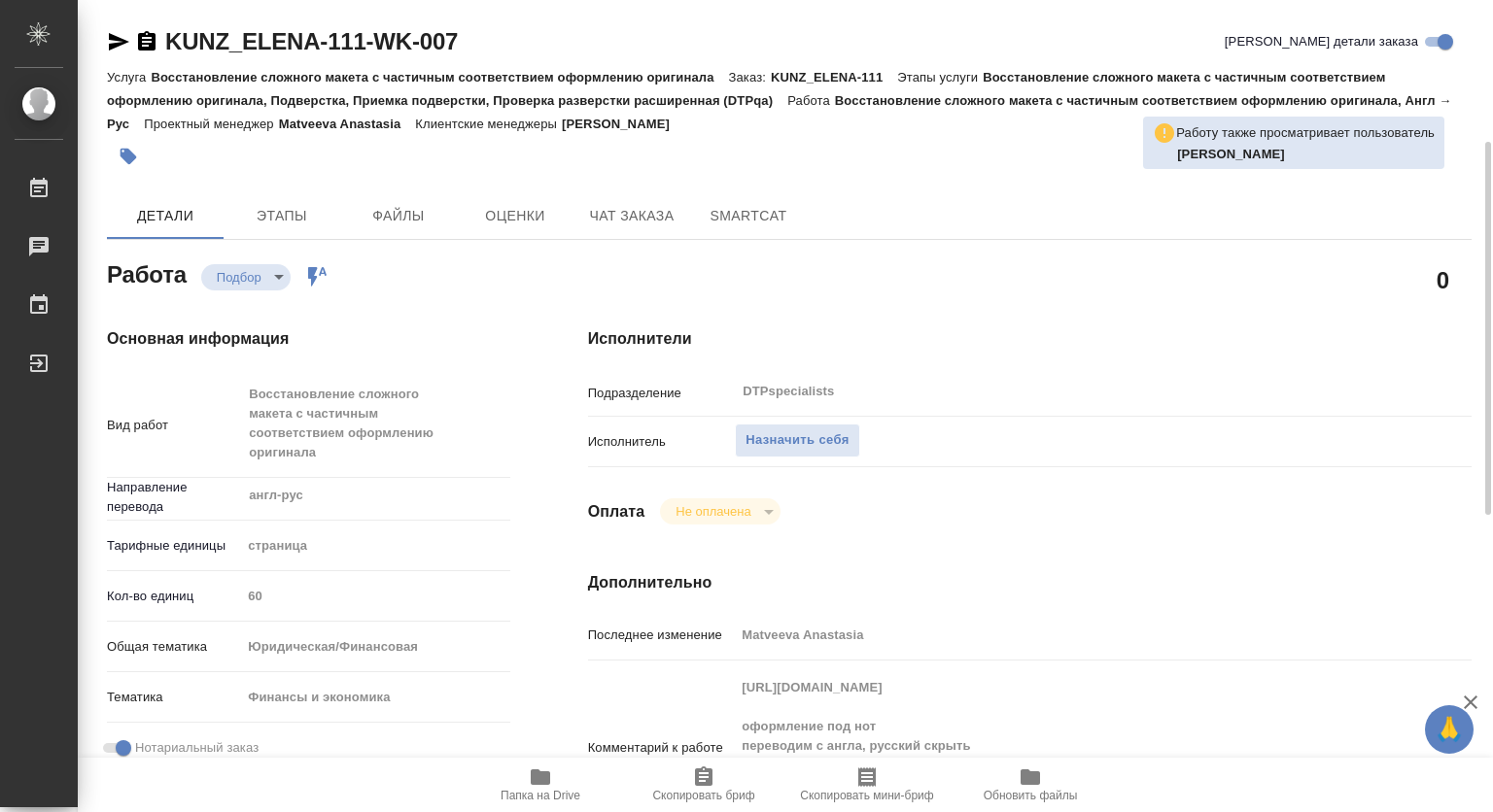
scroll to position [97, 0]
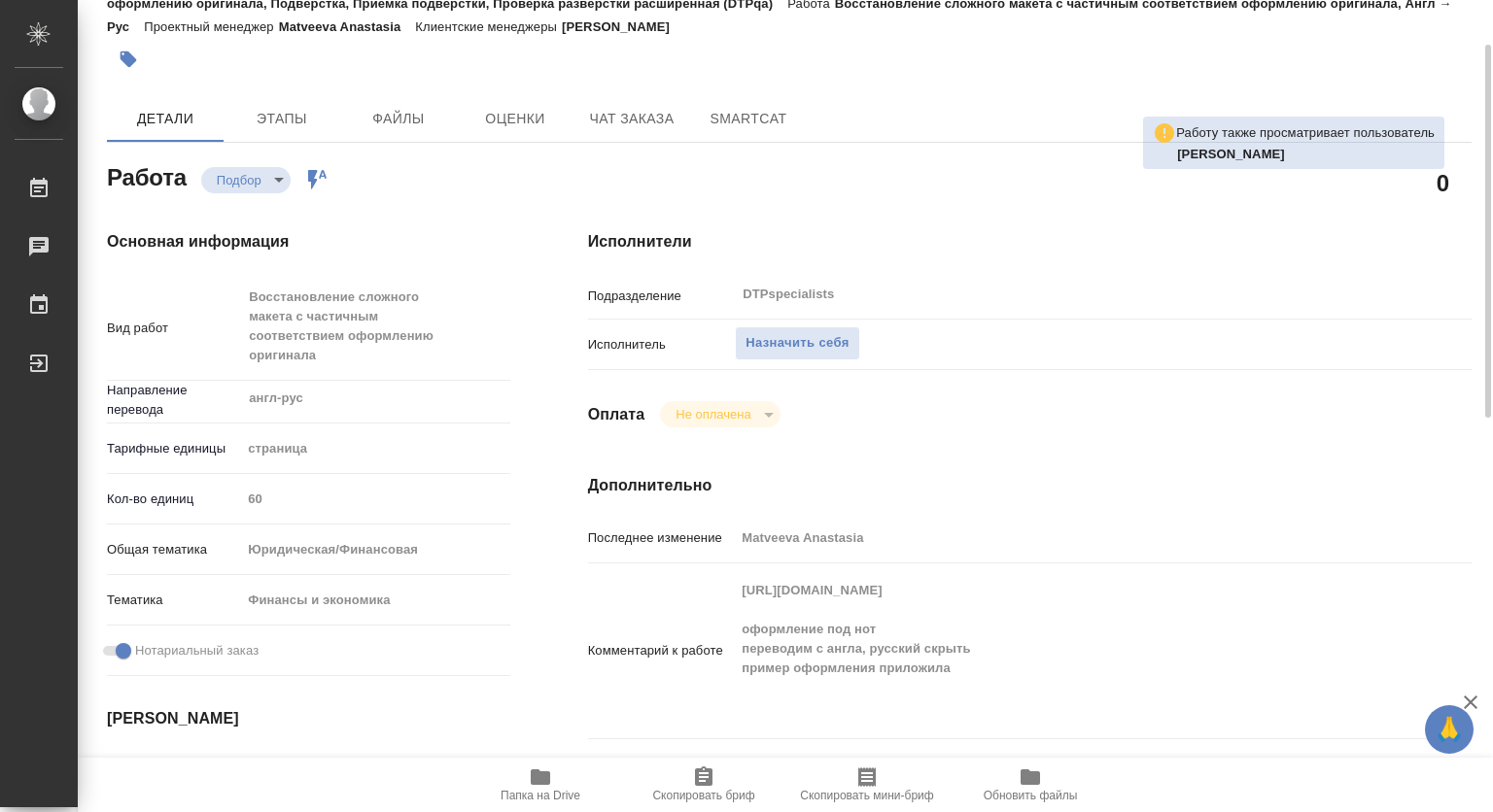
type textarea "x"
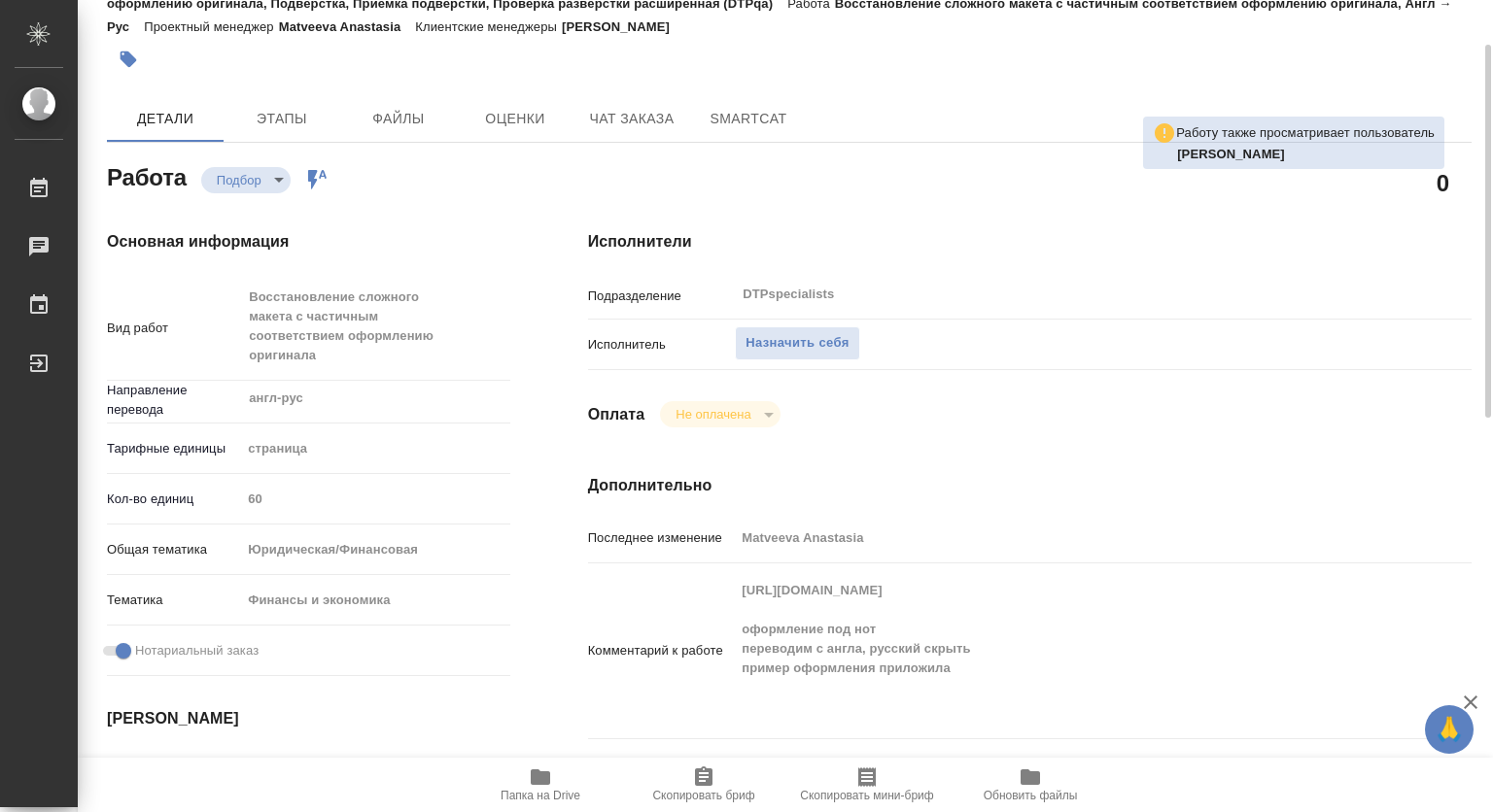
type textarea "x"
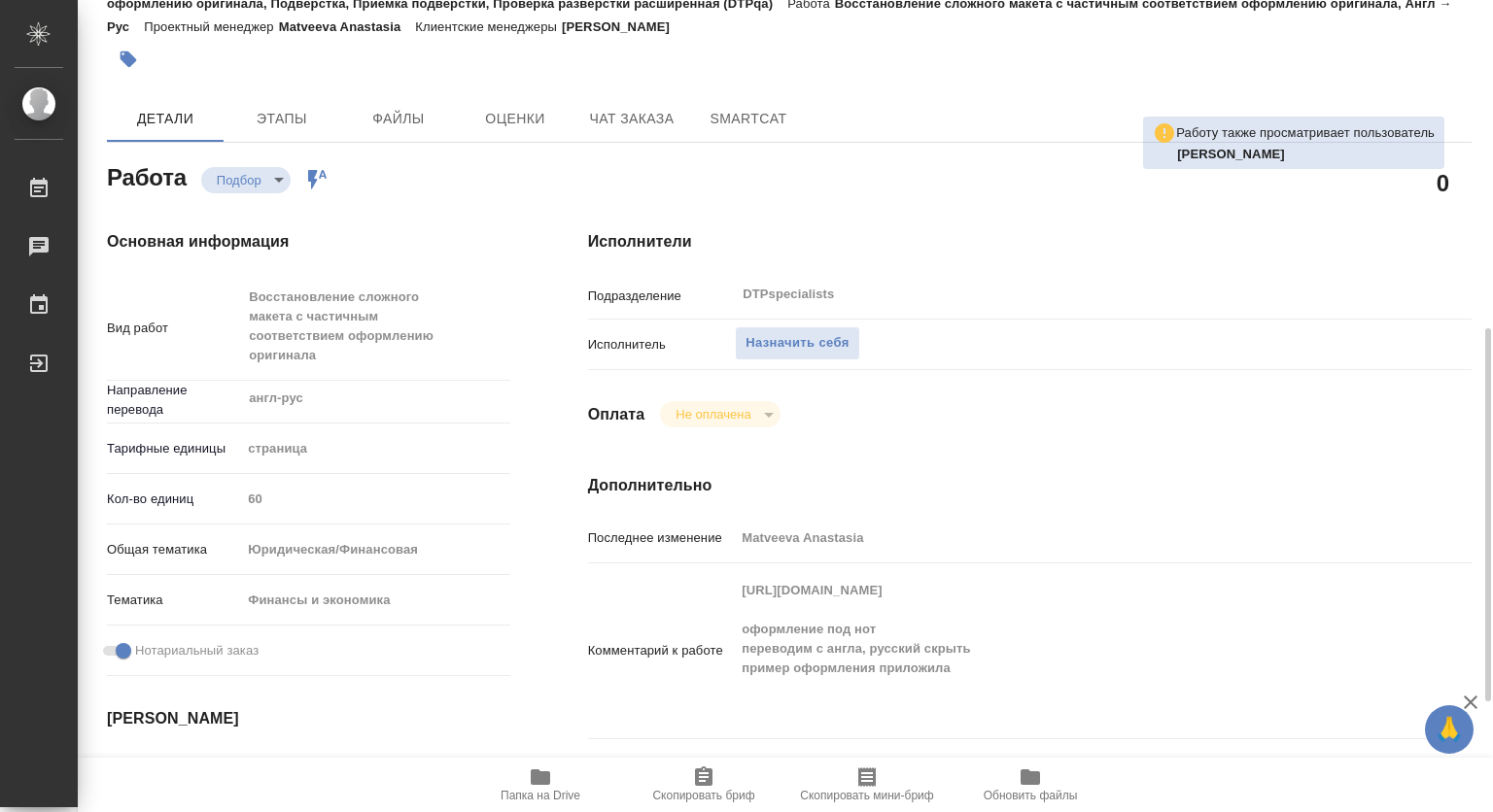
scroll to position [389, 0]
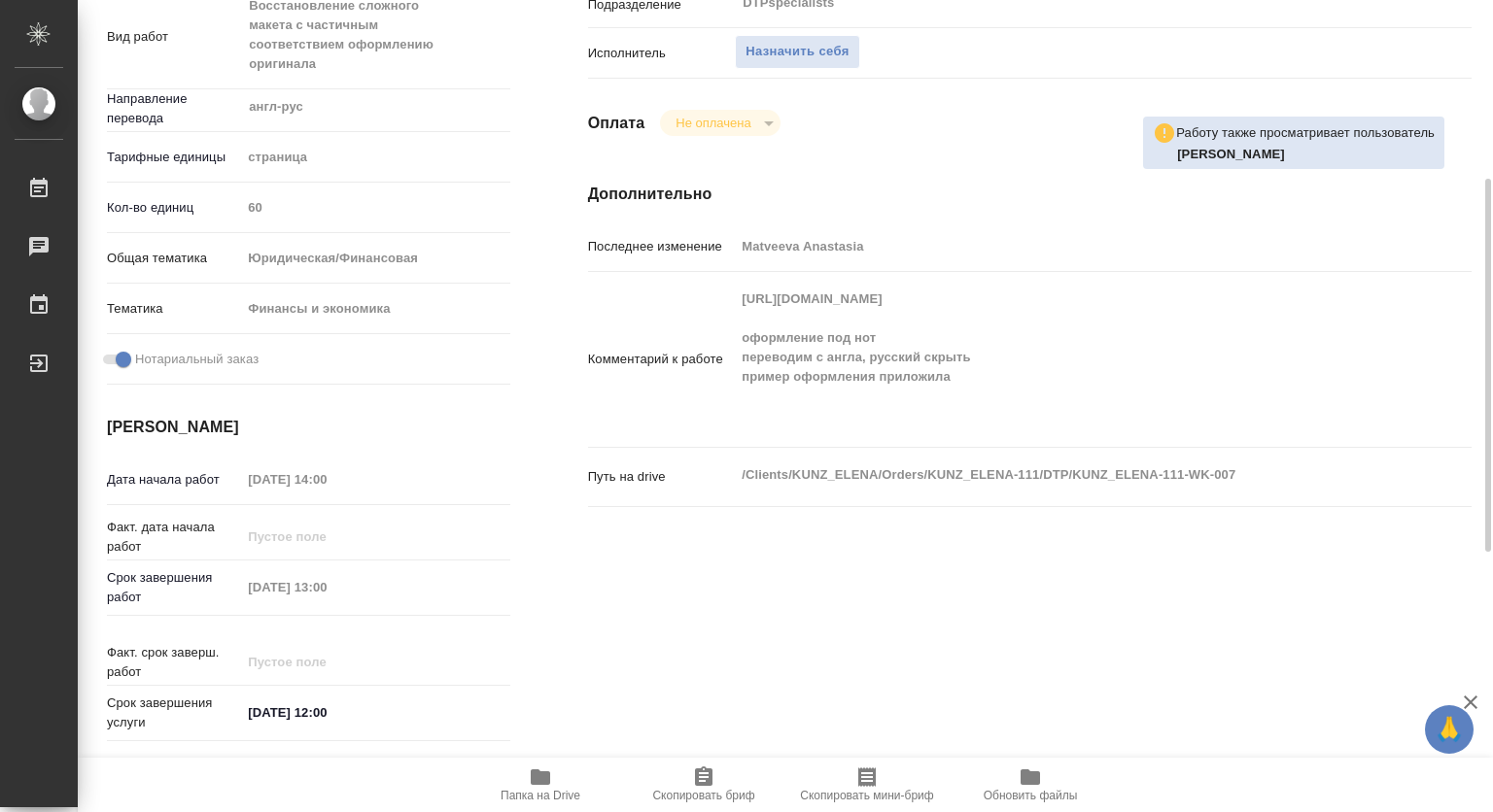
click at [552, 795] on span "Папка на Drive" at bounding box center [541, 795] width 80 height 14
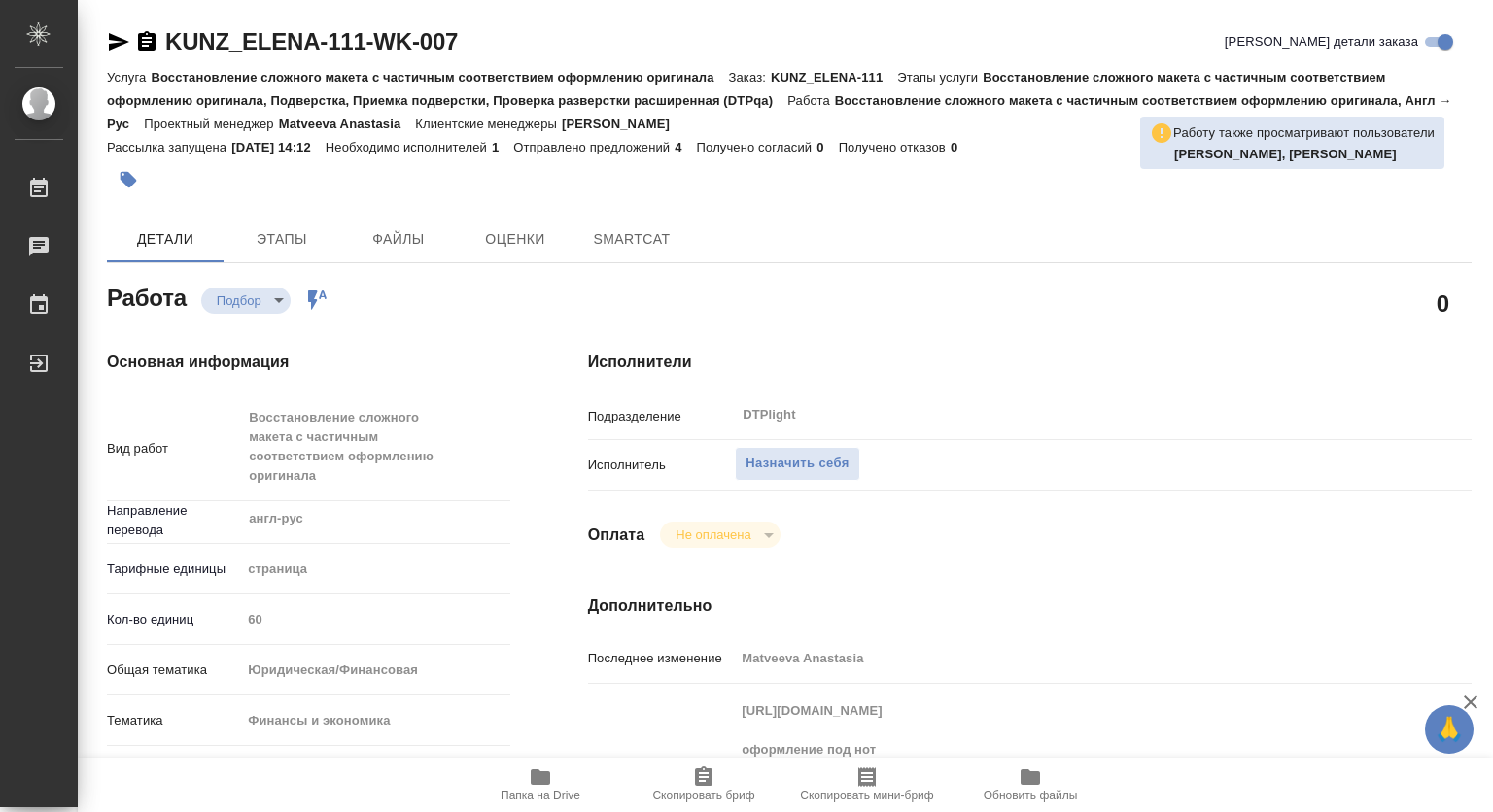
type textarea "x"
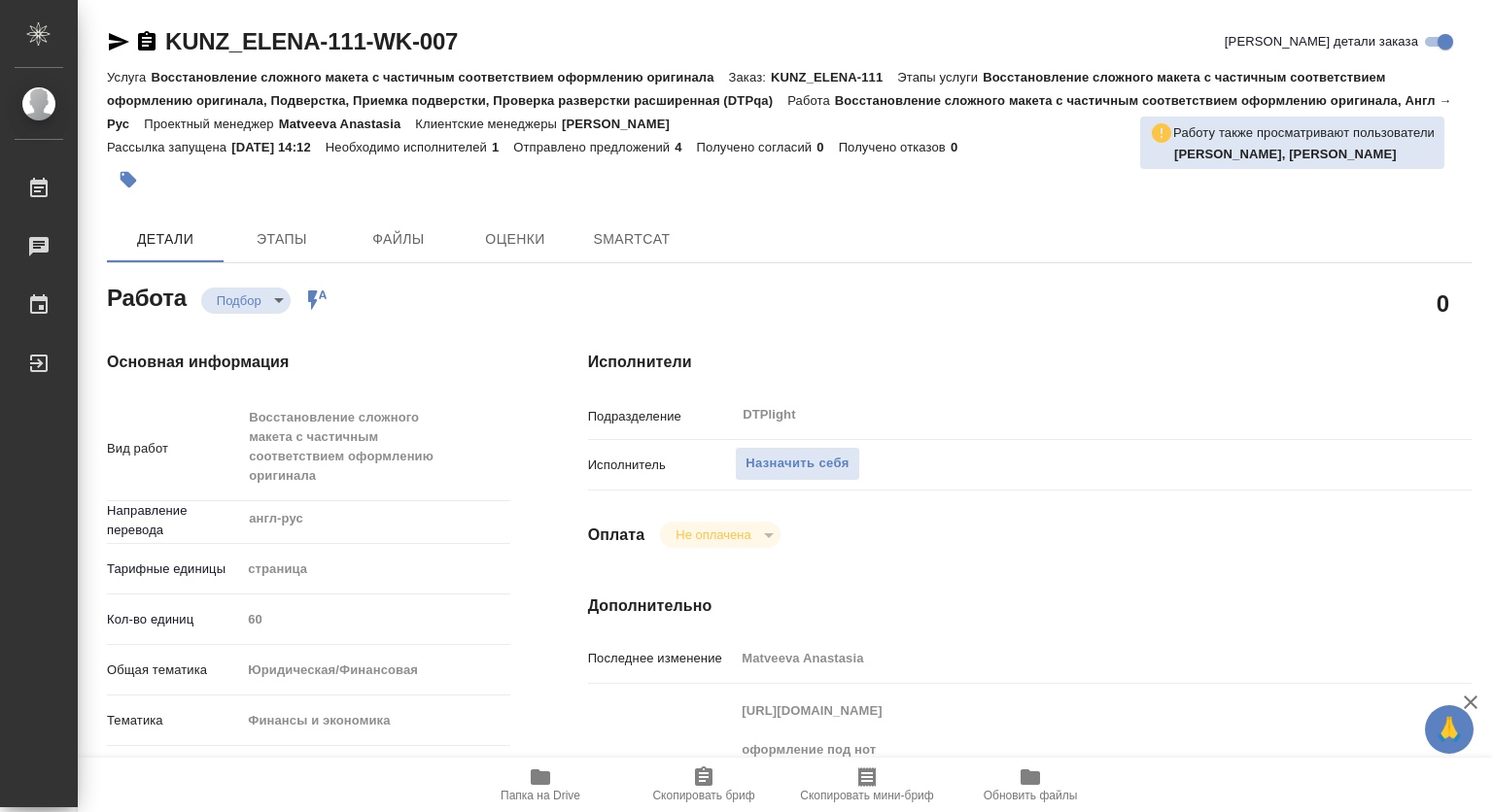
type textarea "x"
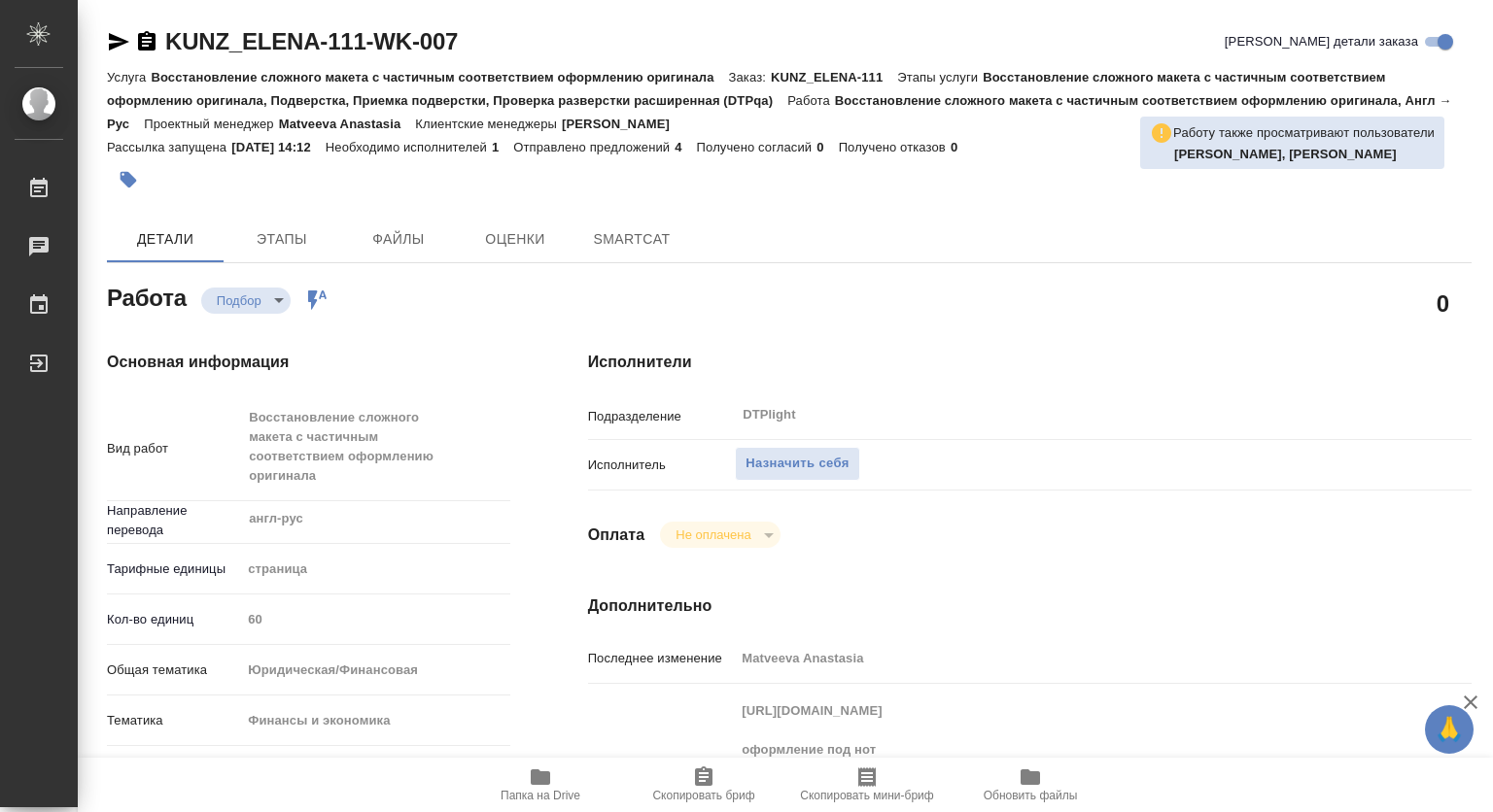
type textarea "x"
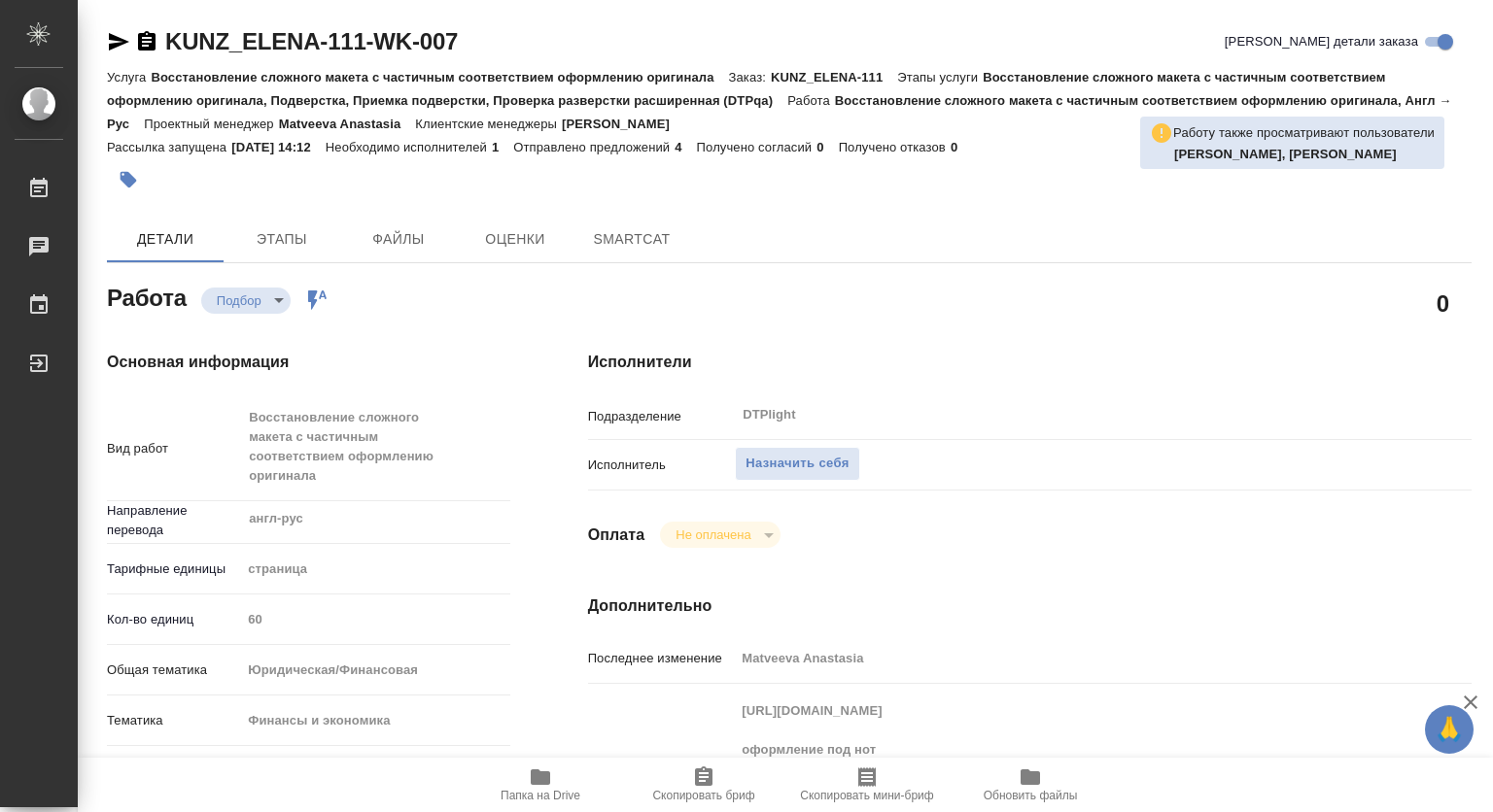
type textarea "x"
